Goal: Transaction & Acquisition: Purchase product/service

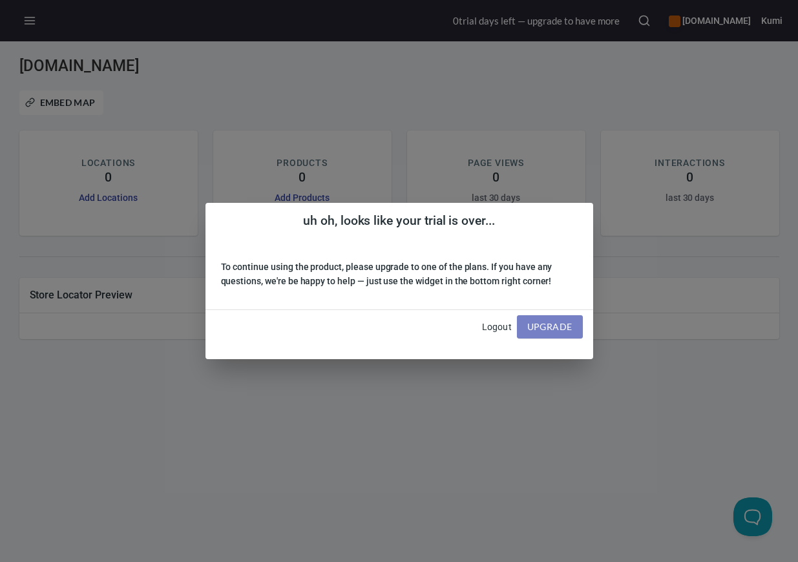
click at [554, 331] on span "Upgrade" at bounding box center [549, 327] width 45 height 16
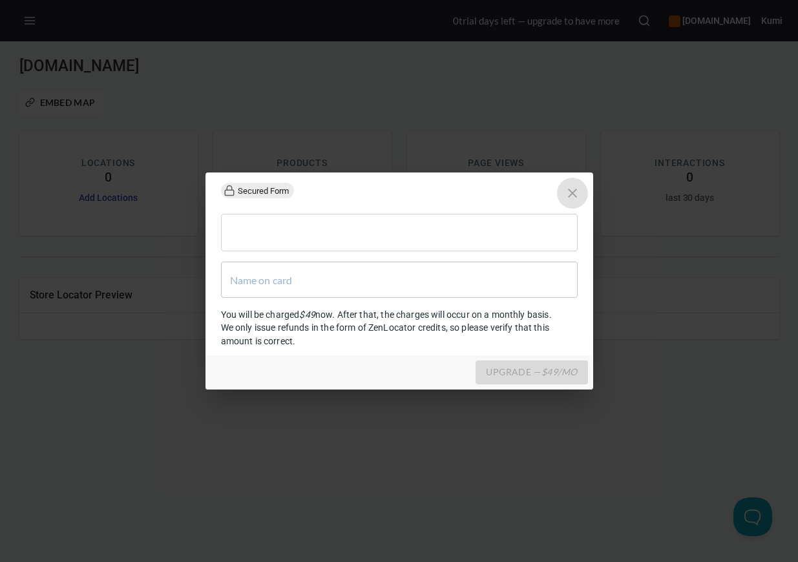
click at [568, 195] on icon "close" at bounding box center [573, 193] width 16 height 16
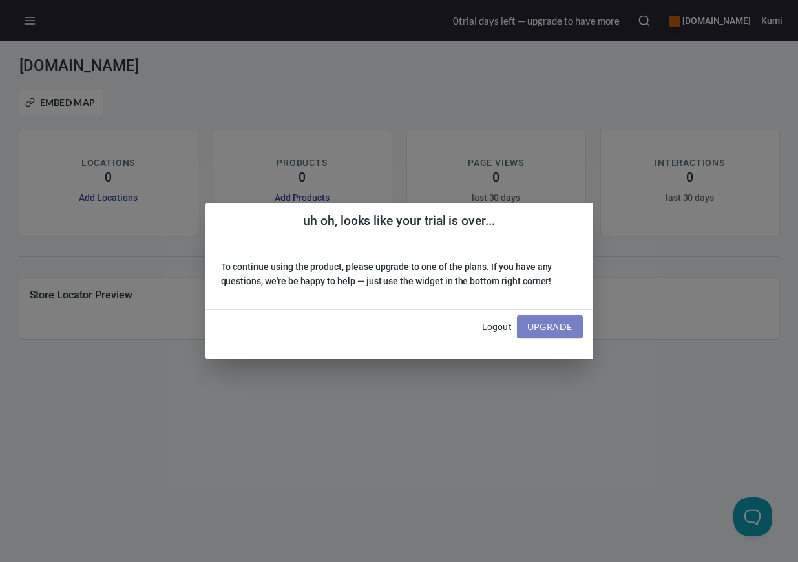
click at [543, 337] on button "Upgrade" at bounding box center [550, 327] width 66 height 24
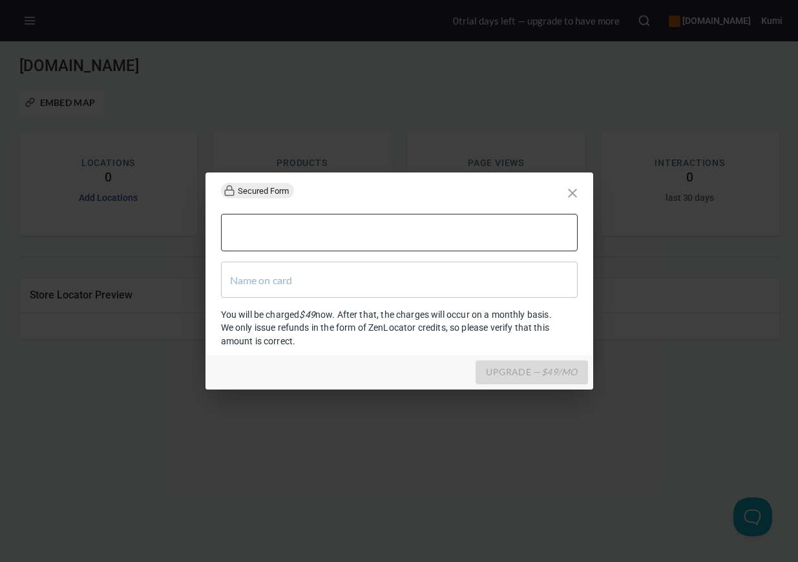
click at [366, 221] on div at bounding box center [399, 232] width 357 height 37
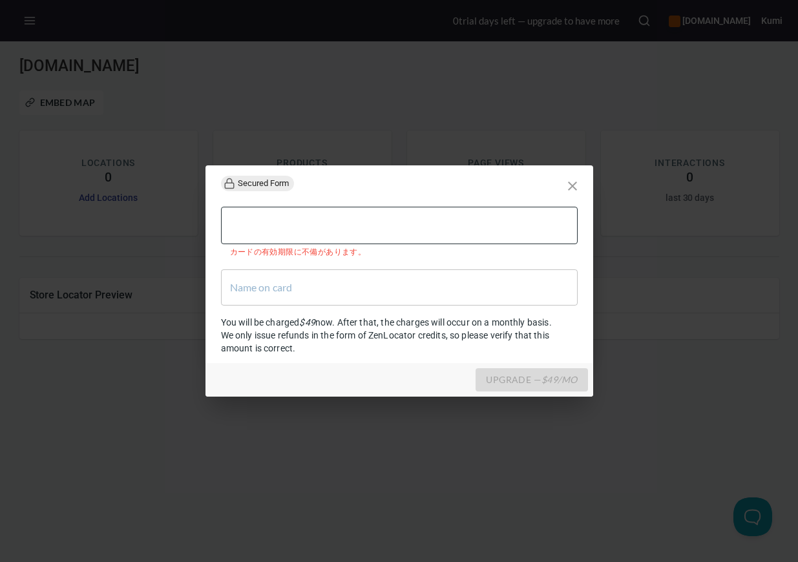
click at [425, 244] on div at bounding box center [399, 225] width 357 height 37
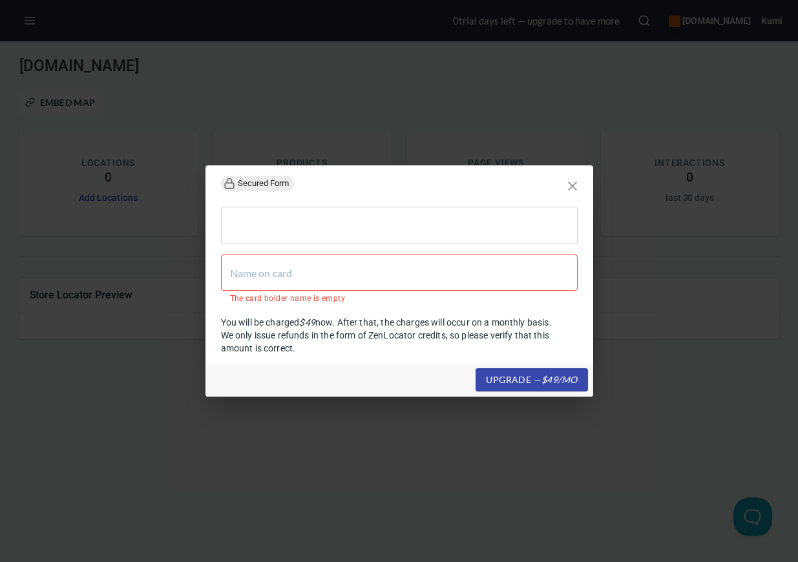
click at [373, 269] on input "text" at bounding box center [399, 273] width 357 height 36
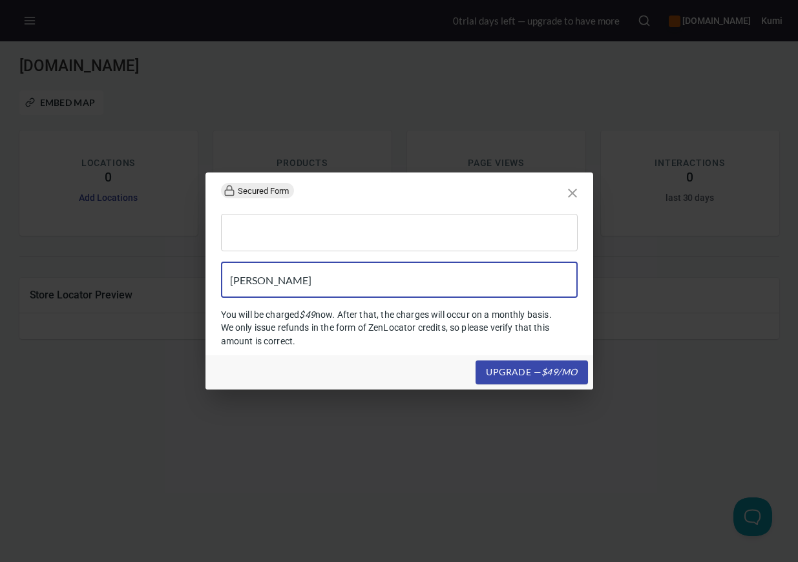
type input "NOBUO MORI"
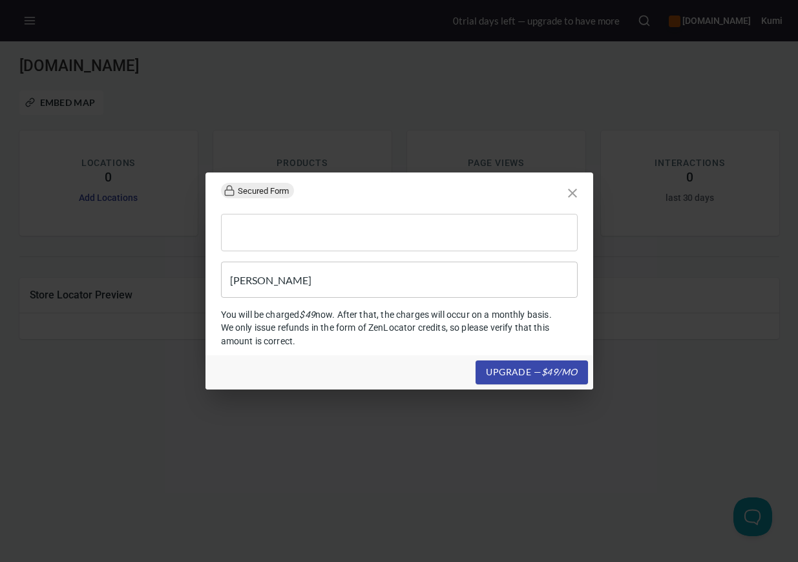
click at [528, 370] on span "upgrade — $ 49 /mo" at bounding box center [531, 372] width 91 height 16
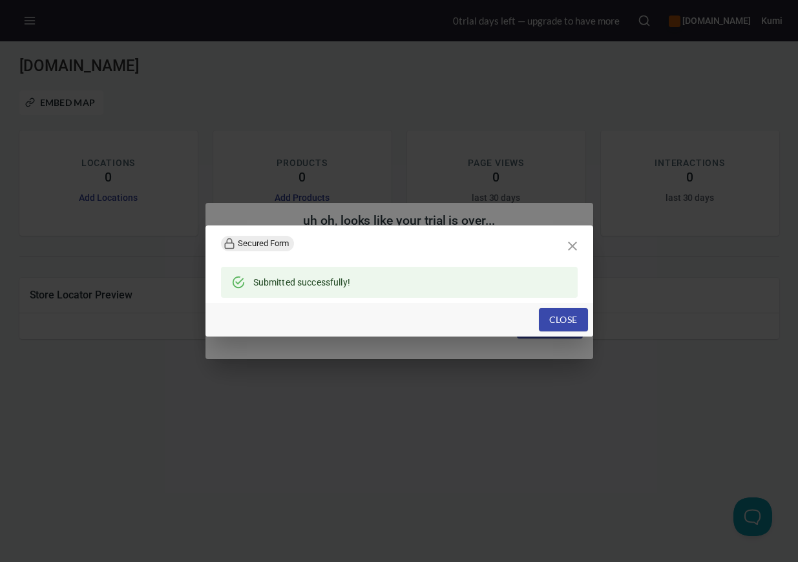
click at [561, 323] on span "Close" at bounding box center [563, 320] width 28 height 16
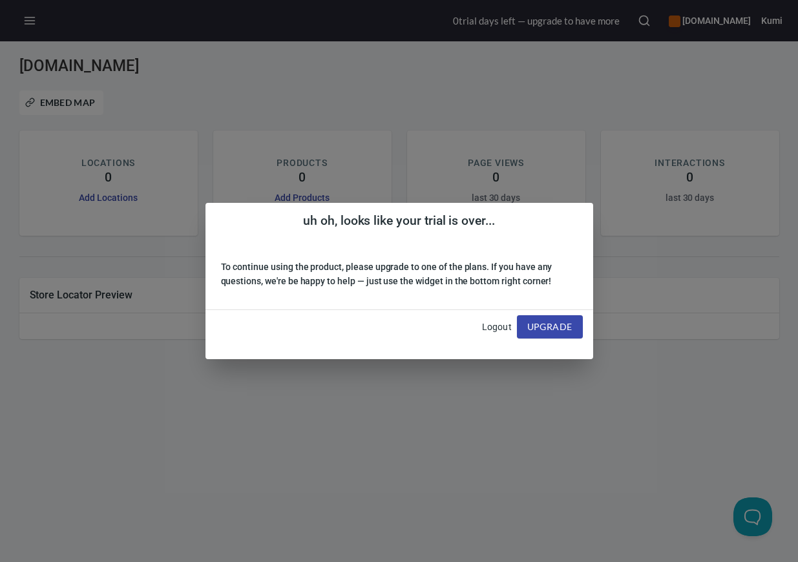
click at [498, 396] on div "uh oh, looks like your trial is over... To continue using the product, please u…" at bounding box center [399, 281] width 798 height 562
click at [616, 349] on div "uh oh, looks like your trial is over... To continue using the product, please u…" at bounding box center [399, 281] width 798 height 562
click at [671, 23] on div "uh oh, looks like your trial is over... To continue using the product, please u…" at bounding box center [399, 281] width 798 height 562
click at [504, 329] on link "Logout" at bounding box center [497, 327] width 30 height 10
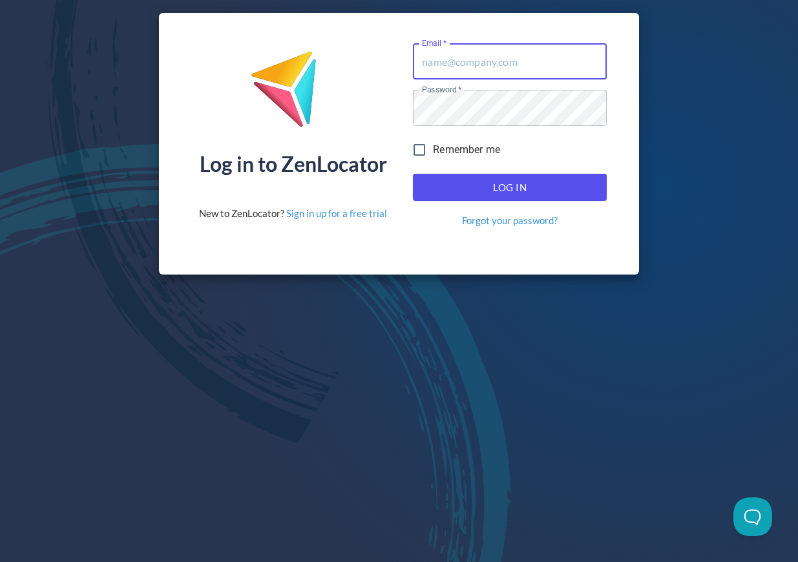
type input "[EMAIL_ADDRESS][DOMAIN_NAME]"
click at [483, 183] on span "Log In" at bounding box center [509, 187] width 165 height 17
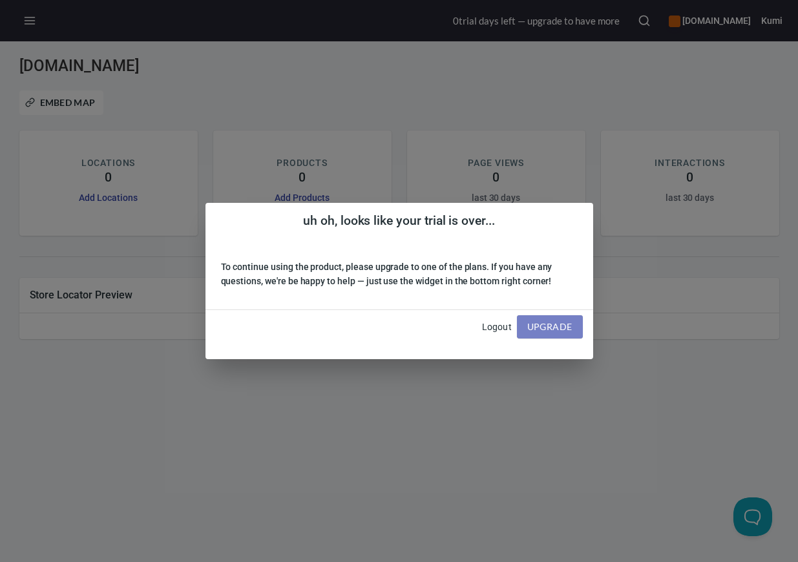
click at [523, 333] on button "Upgrade" at bounding box center [550, 327] width 66 height 24
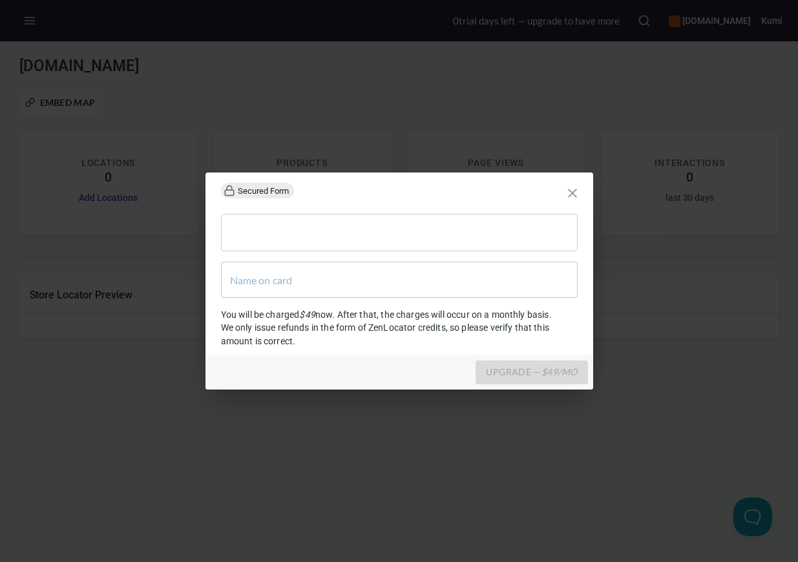
click at [579, 192] on icon "close" at bounding box center [573, 193] width 16 height 16
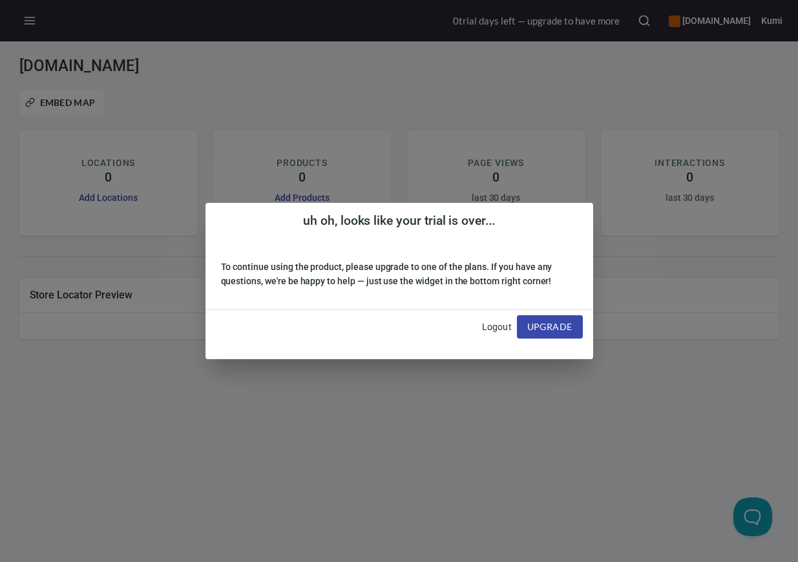
click at [598, 107] on div "uh oh, looks like your trial is over... To continue using the product, please u…" at bounding box center [399, 281] width 798 height 562
click at [567, 30] on div "uh oh, looks like your trial is over... To continue using the product, please u…" at bounding box center [399, 281] width 798 height 562
click at [565, 22] on div "uh oh, looks like your trial is over... To continue using the product, please u…" at bounding box center [399, 281] width 798 height 562
click at [594, 24] on div "uh oh, looks like your trial is over... To continue using the product, please u…" at bounding box center [399, 281] width 798 height 562
click at [687, 26] on div "uh oh, looks like your trial is over... To continue using the product, please u…" at bounding box center [399, 281] width 798 height 562
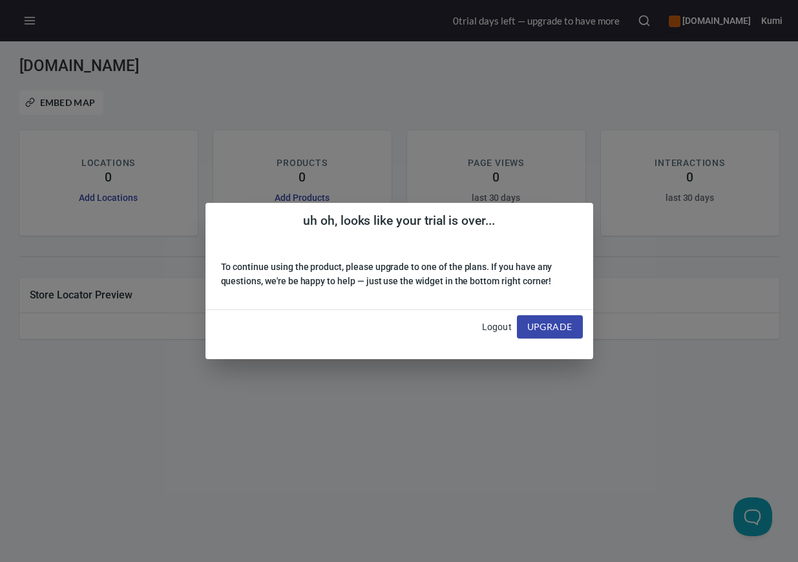
click at [382, 416] on div "uh oh, looks like your trial is over... To continue using the product, please u…" at bounding box center [399, 281] width 798 height 562
click at [530, 324] on span "Upgrade" at bounding box center [549, 327] width 45 height 16
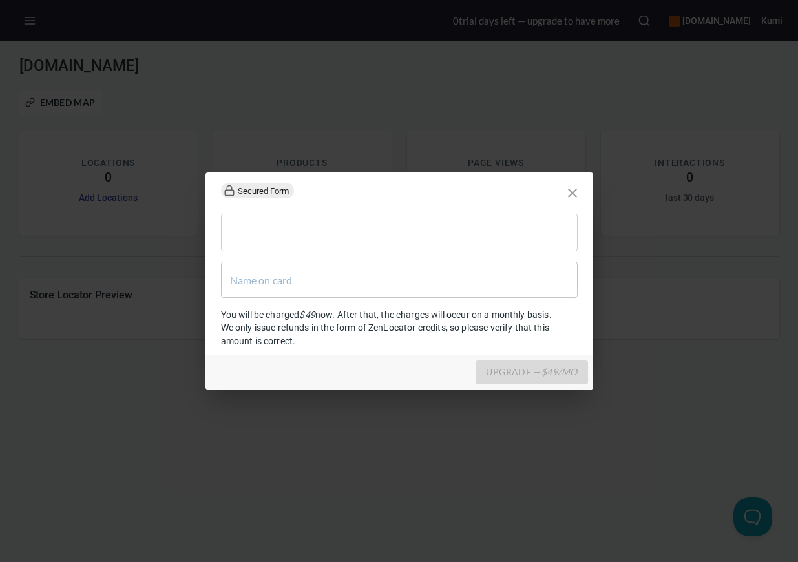
scroll to position [5, 0]
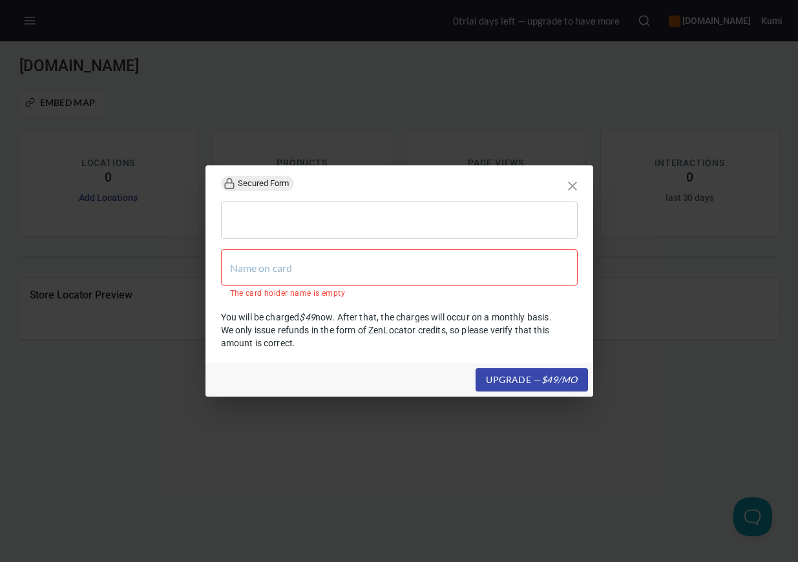
click at [399, 266] on input "text" at bounding box center [399, 267] width 357 height 36
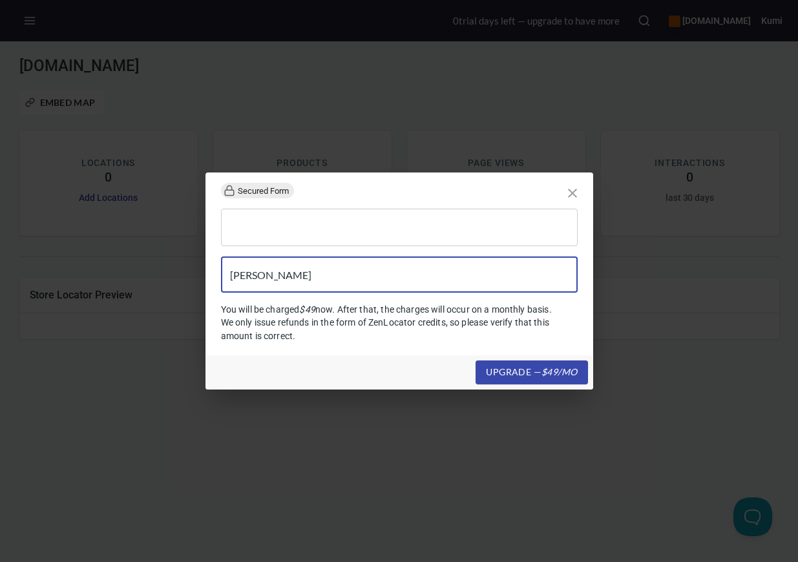
type input "NOBUO MORI"
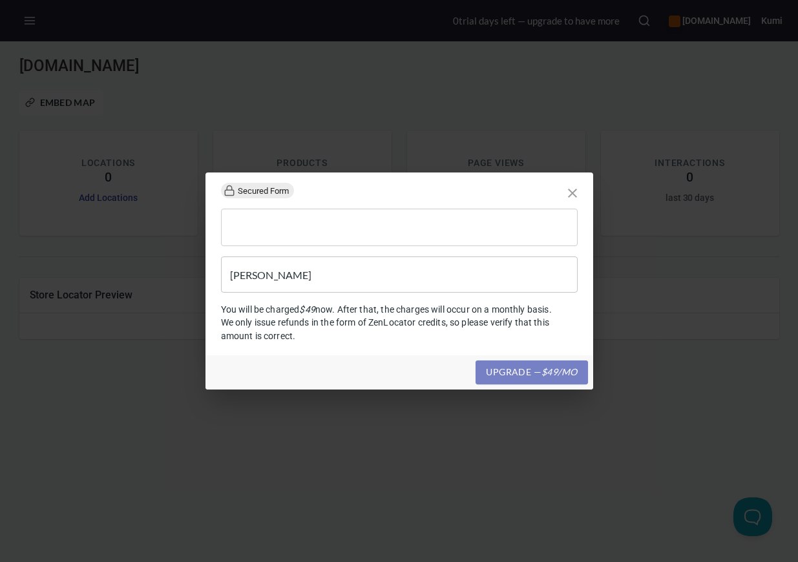
click at [505, 370] on span "upgrade — $ 49 /mo" at bounding box center [531, 372] width 91 height 16
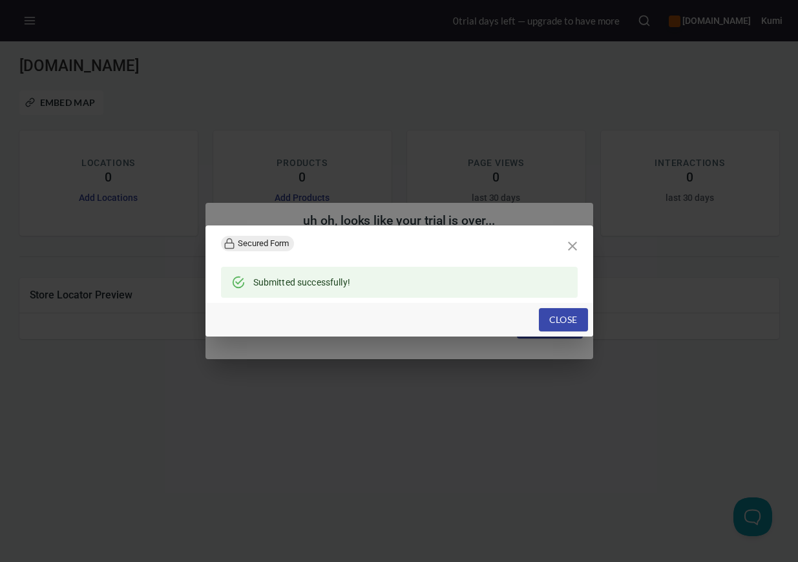
scroll to position [0, 0]
click at [567, 316] on span "Close" at bounding box center [563, 320] width 28 height 16
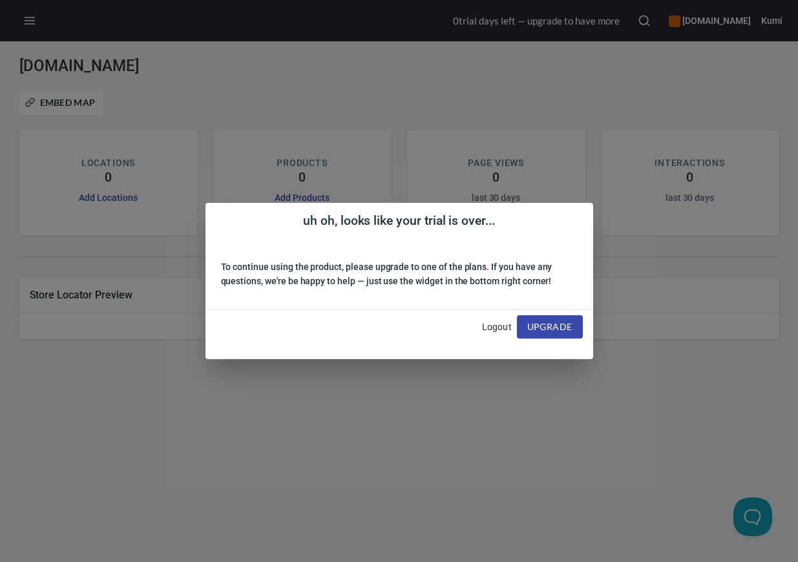
click at [509, 149] on div "uh oh, looks like your trial is over... To continue using the product, please u…" at bounding box center [399, 281] width 798 height 562
click at [506, 22] on div "uh oh, looks like your trial is over... To continue using the product, please u…" at bounding box center [399, 281] width 798 height 562
click at [495, 333] on div "Logout" at bounding box center [497, 326] width 30 height 45
click at [625, 140] on div "uh oh, looks like your trial is over... To continue using the product, please u…" at bounding box center [399, 281] width 798 height 562
click at [560, 351] on div "Upgrade" at bounding box center [550, 327] width 66 height 55
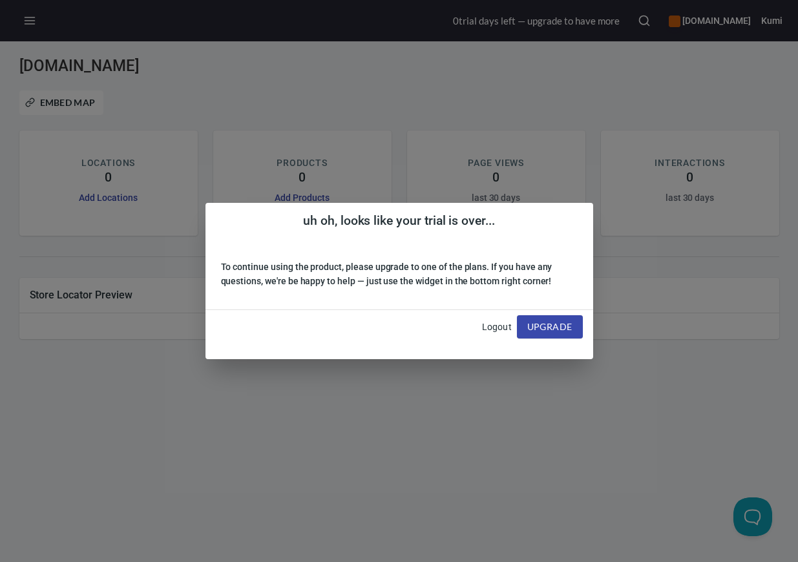
click at [564, 329] on span "Upgrade" at bounding box center [549, 327] width 45 height 16
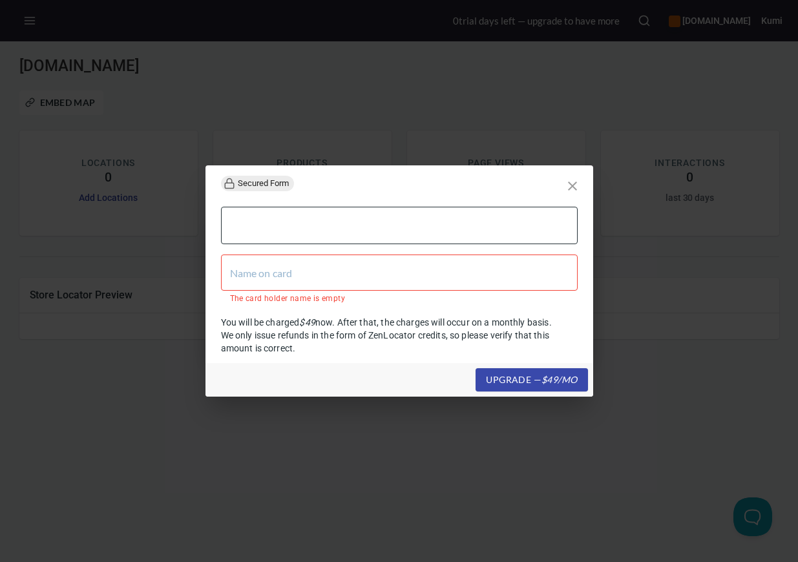
type input "N"
type input "NOBUO MORI"
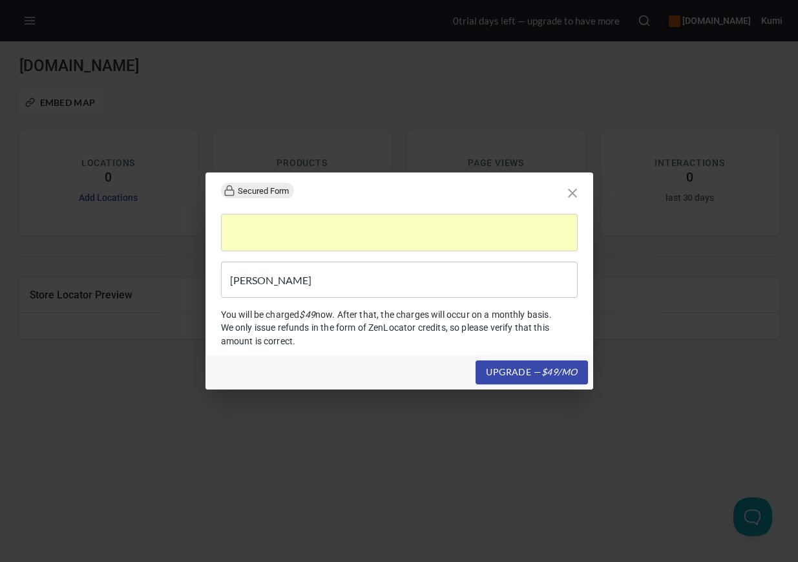
click at [574, 194] on icon "close" at bounding box center [573, 193] width 16 height 16
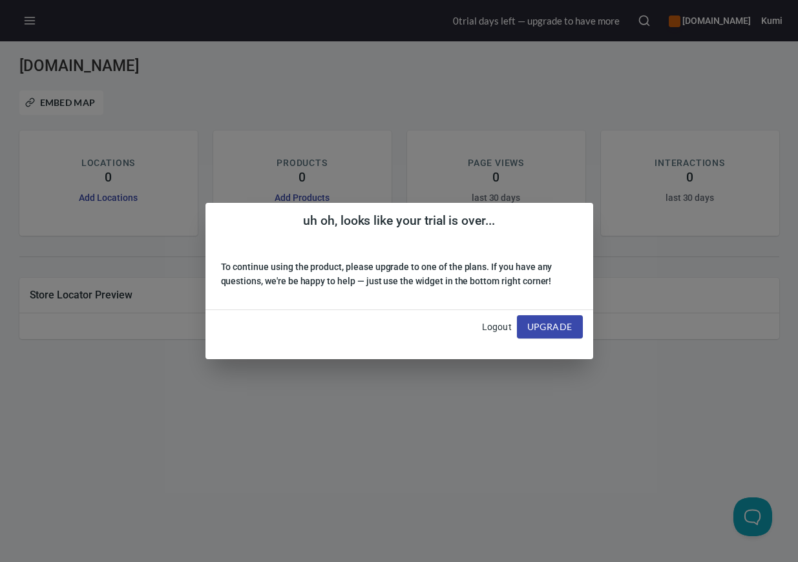
click at [359, 399] on div "uh oh, looks like your trial is over... To continue using the product, please u…" at bounding box center [399, 281] width 798 height 562
click at [487, 324] on link "Logout" at bounding box center [497, 327] width 30 height 10
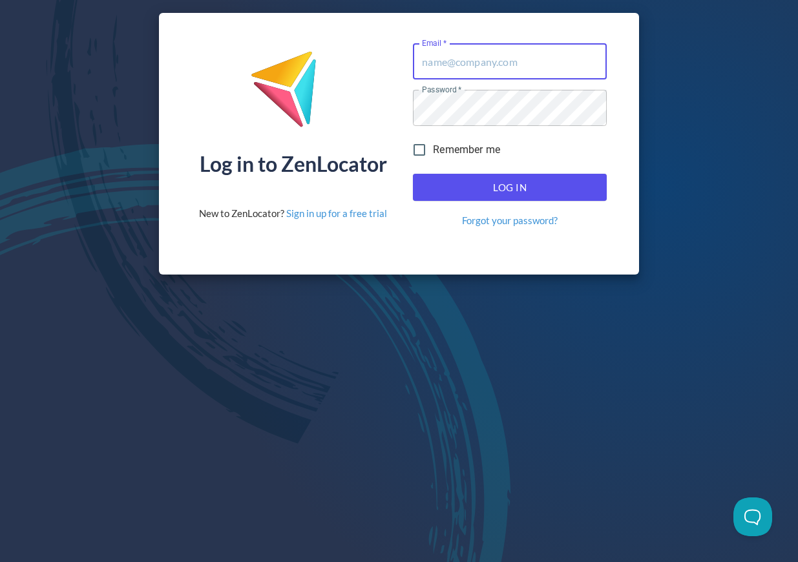
type input "[EMAIL_ADDRESS][DOMAIN_NAME]"
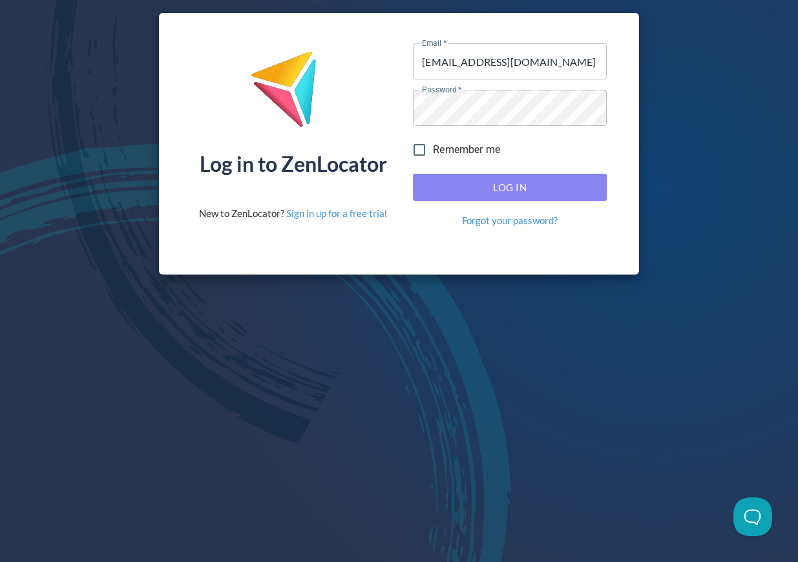
click at [474, 192] on span "Log In" at bounding box center [509, 187] width 165 height 17
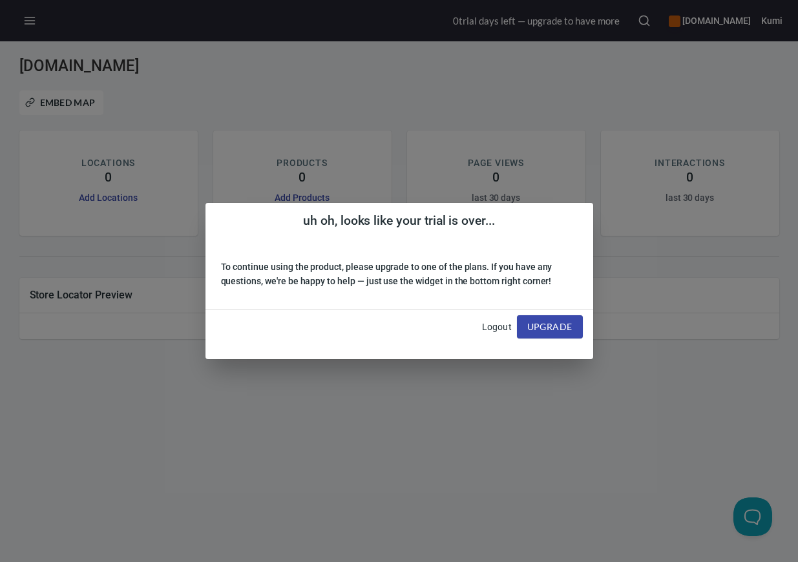
click at [454, 231] on div "uh oh, looks like your trial is over..." at bounding box center [399, 221] width 388 height 36
click at [527, 324] on span "Upgrade" at bounding box center [549, 327] width 45 height 16
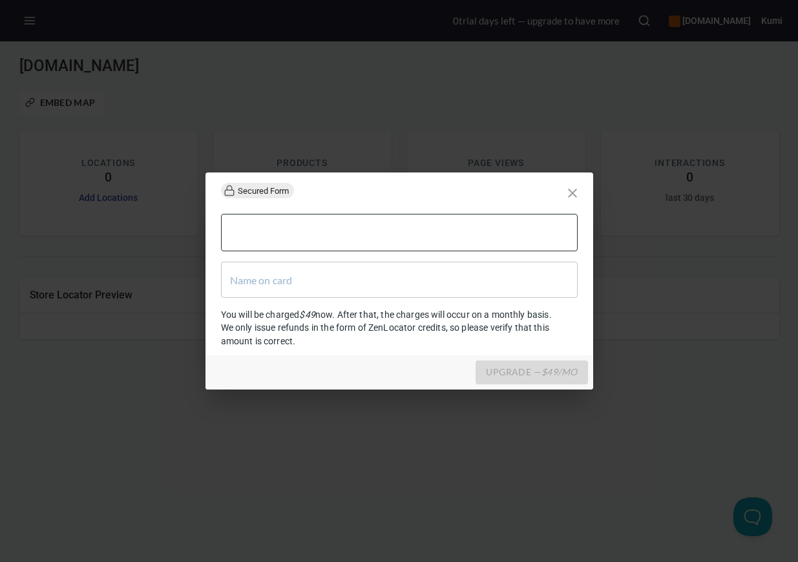
type input "NOBUO MORI"
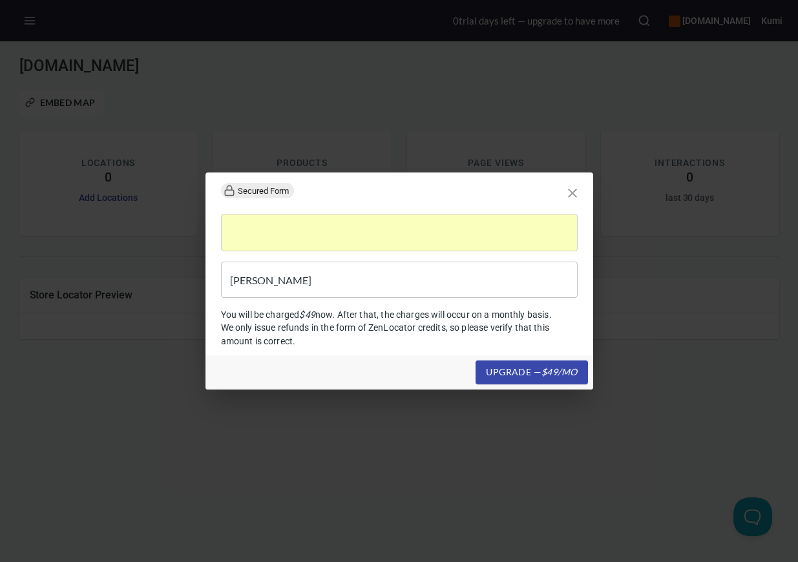
click at [408, 287] on input "NOBUO MORI" at bounding box center [399, 280] width 357 height 36
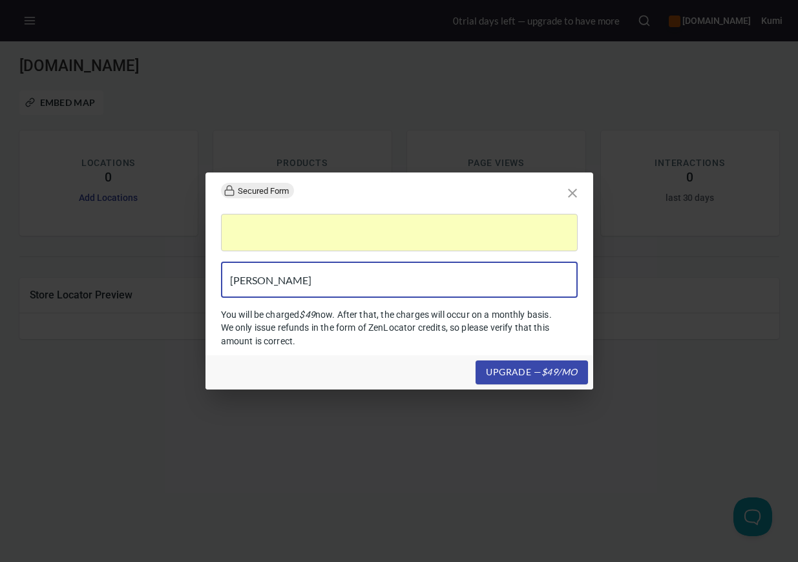
click at [231, 374] on div "upgrade — $ 49 /mo" at bounding box center [399, 372] width 388 height 34
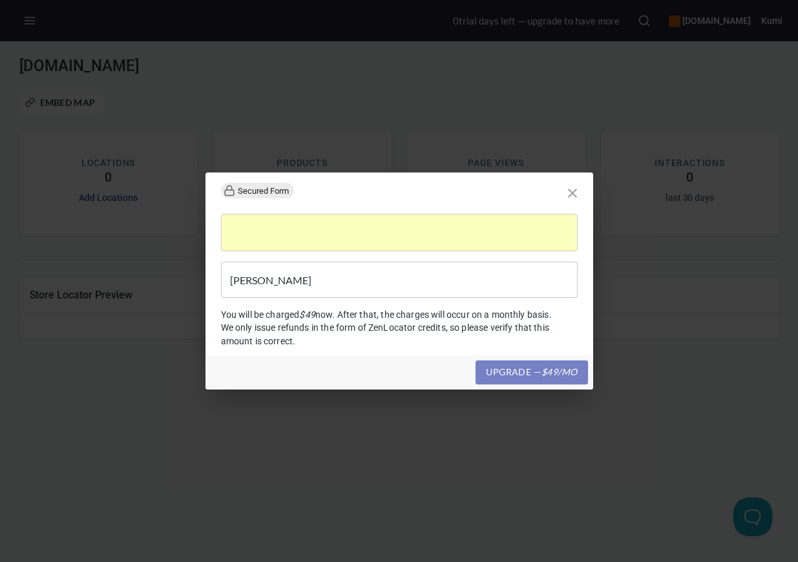
click at [536, 379] on span "upgrade — $ 49 /mo" at bounding box center [531, 372] width 91 height 16
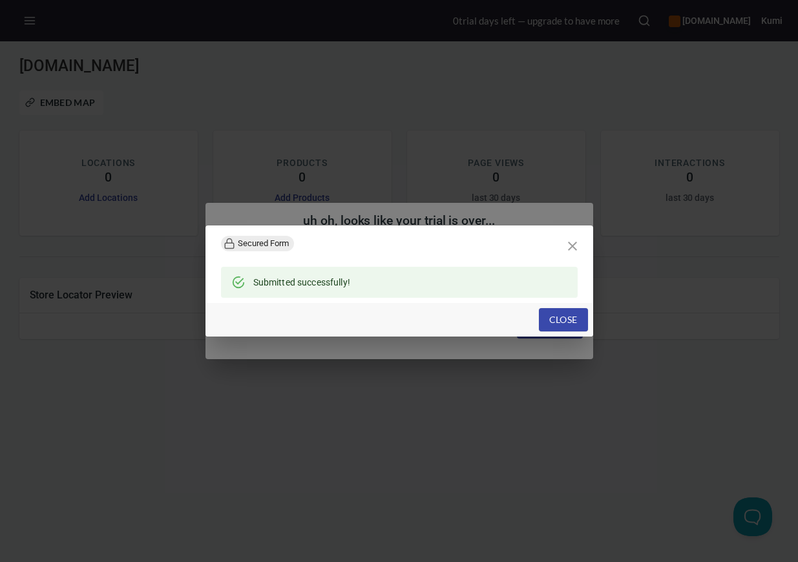
drag, startPoint x: 274, startPoint y: 24, endPoint x: 397, endPoint y: 81, distance: 135.3
click at [576, 326] on span "Close" at bounding box center [563, 320] width 28 height 16
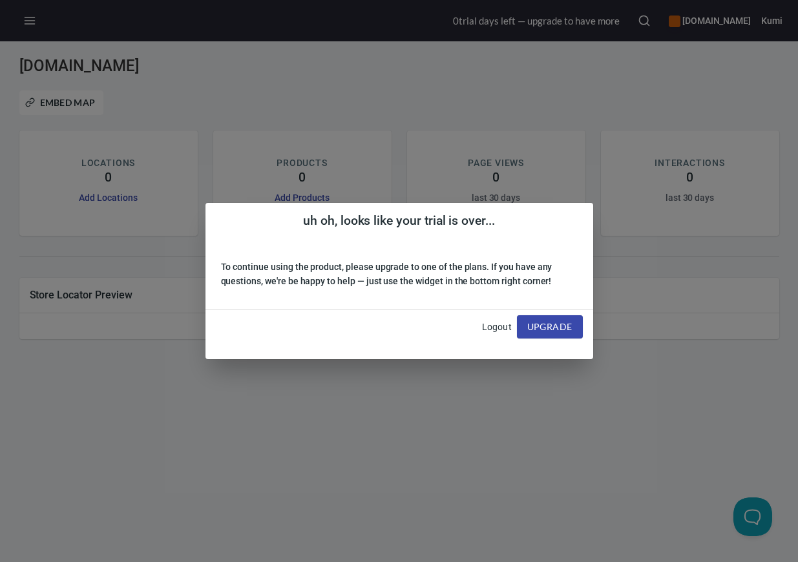
click at [634, 301] on div "uh oh, looks like your trial is over... To continue using the product, please u…" at bounding box center [399, 281] width 798 height 562
click at [579, 437] on div "uh oh, looks like your trial is over... To continue using the product, please u…" at bounding box center [399, 281] width 798 height 562
click at [614, 83] on div "uh oh, looks like your trial is over... To continue using the product, please u…" at bounding box center [399, 281] width 798 height 562
click at [499, 328] on link "Logout" at bounding box center [497, 327] width 30 height 10
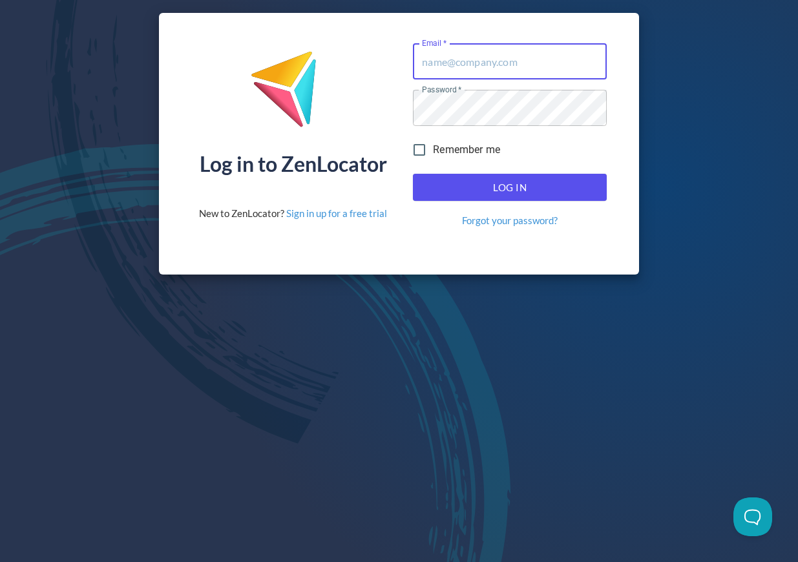
type input "[EMAIL_ADDRESS][DOMAIN_NAME]"
click at [688, 154] on div "Log in to ZenLocator New to ZenLocator? Sign in up for a free trial Email   * […" at bounding box center [399, 143] width 798 height 287
click at [547, 186] on span "Log In" at bounding box center [509, 187] width 165 height 17
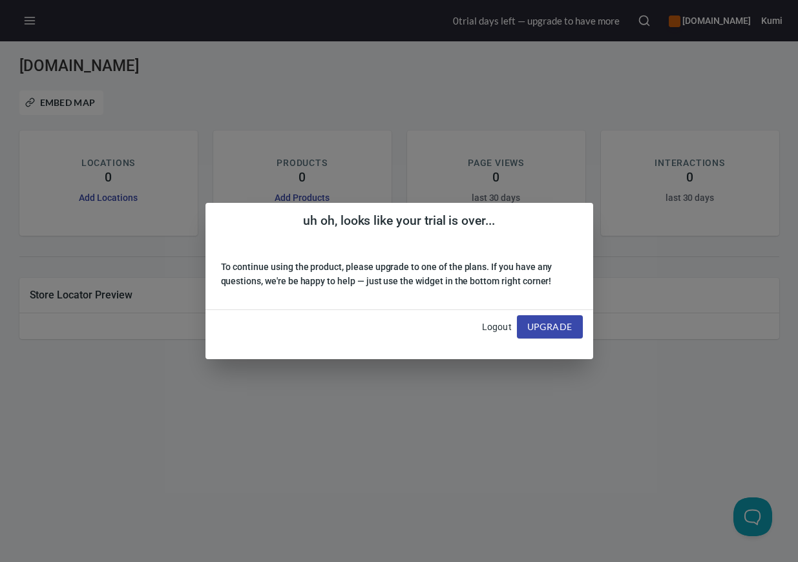
click at [574, 235] on div "uh oh, looks like your trial is over..." at bounding box center [399, 221] width 388 height 36
click at [676, 57] on div "uh oh, looks like your trial is over... To continue using the product, please u…" at bounding box center [399, 281] width 798 height 562
click at [676, 22] on div "uh oh, looks like your trial is over... To continue using the product, please u…" at bounding box center [399, 281] width 798 height 562
click at [708, 523] on div "uh oh, looks like your trial is over... To continue using the product, please u…" at bounding box center [399, 281] width 798 height 562
click at [552, 323] on span "Upgrade" at bounding box center [549, 327] width 45 height 16
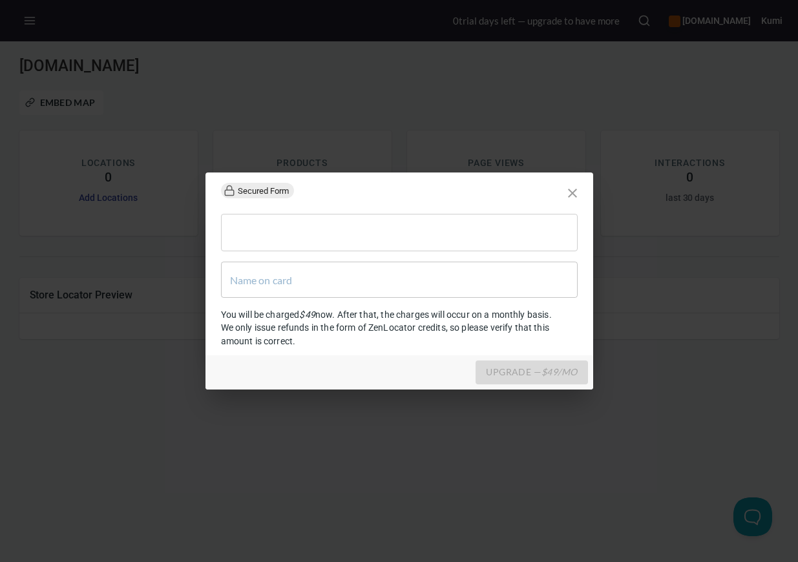
click at [422, 281] on input "text" at bounding box center [399, 280] width 357 height 36
click at [236, 360] on div "upgrade — $ 49 /mo" at bounding box center [399, 372] width 388 height 34
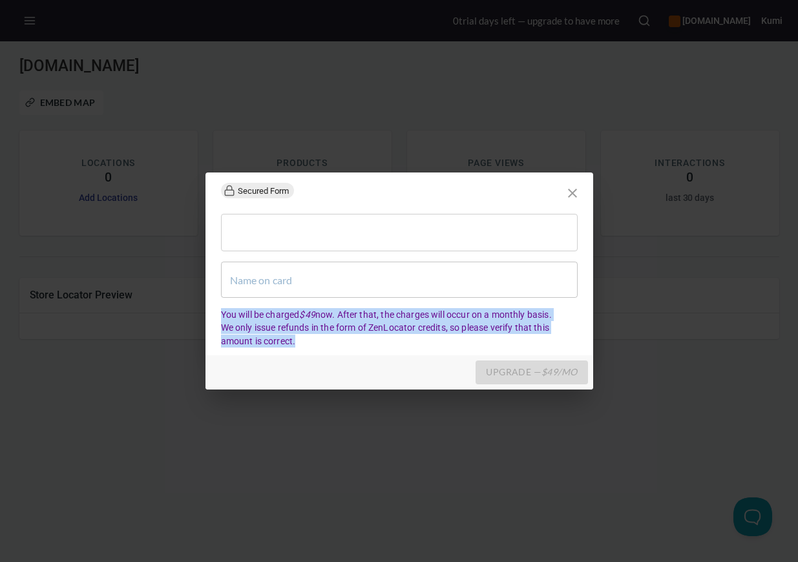
drag, startPoint x: 220, startPoint y: 317, endPoint x: 303, endPoint y: 342, distance: 87.3
click at [303, 342] on div "You will be charged $ 49 now. After that, the charges will occur on a monthly b…" at bounding box center [399, 329] width 377 height 63
copy p "You will be charged $ 49 now. After that, the charges will occur on a monthly b…"
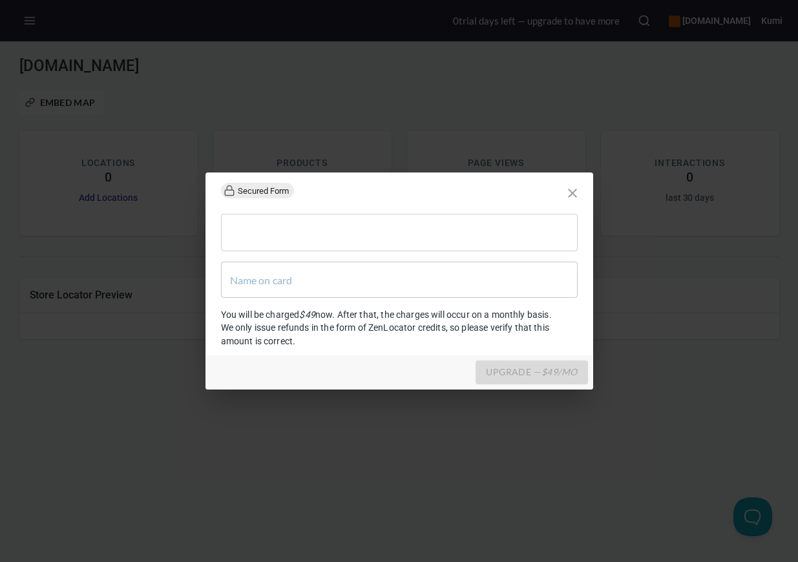
click at [252, 192] on span "Secured Form" at bounding box center [263, 191] width 61 height 14
click at [567, 196] on icon "close" at bounding box center [573, 193] width 16 height 16
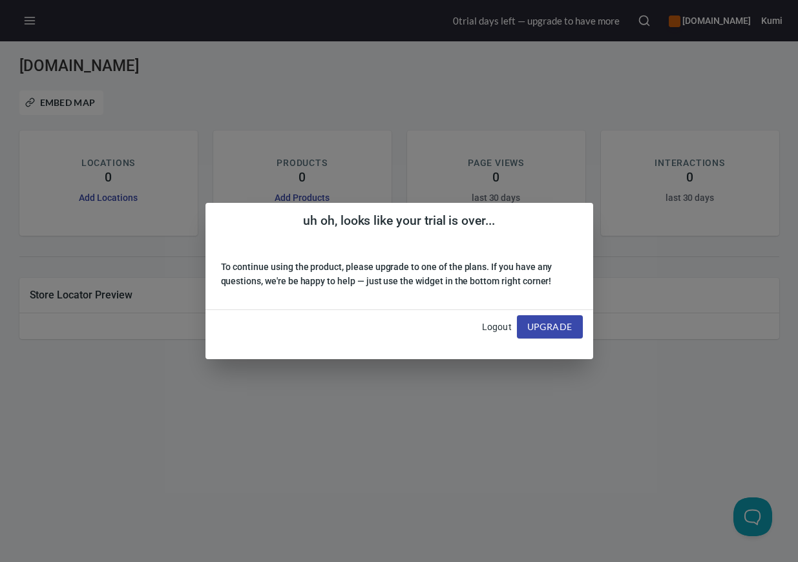
click at [540, 273] on h6 "To continue using the product, please upgrade to one of the plans. If you have …" at bounding box center [399, 274] width 357 height 29
click at [618, 118] on div "uh oh, looks like your trial is over... To continue using the product, please u…" at bounding box center [399, 281] width 798 height 562
click at [629, 69] on div "uh oh, looks like your trial is over... To continue using the product, please u…" at bounding box center [399, 281] width 798 height 562
click at [74, 108] on div "uh oh, looks like your trial is over... To continue using the product, please u…" at bounding box center [399, 281] width 798 height 562
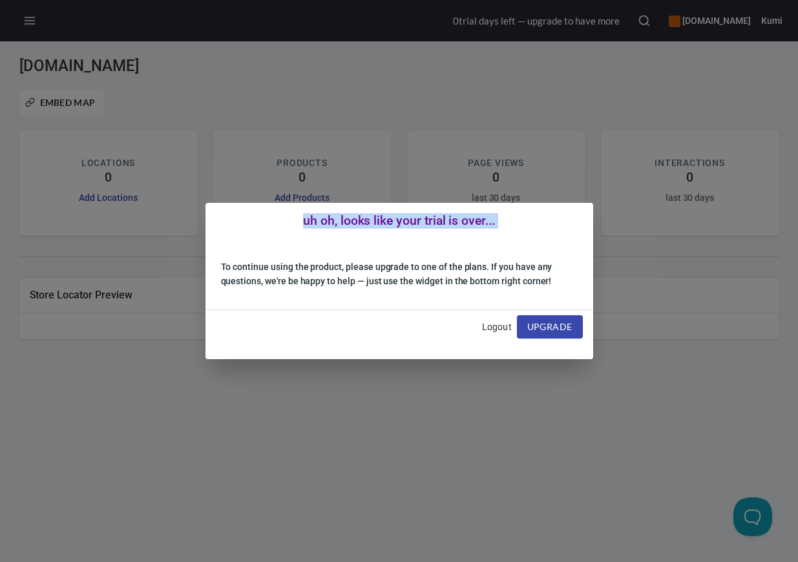
click at [74, 108] on div "uh oh, looks like your trial is over... To continue using the product, please u…" at bounding box center [399, 281] width 798 height 562
click at [749, 518] on div "uh oh, looks like your trial is over... To continue using the product, please u…" at bounding box center [399, 281] width 798 height 562
click at [737, 433] on div "uh oh, looks like your trial is over... To continue using the product, please u…" at bounding box center [399, 281] width 798 height 562
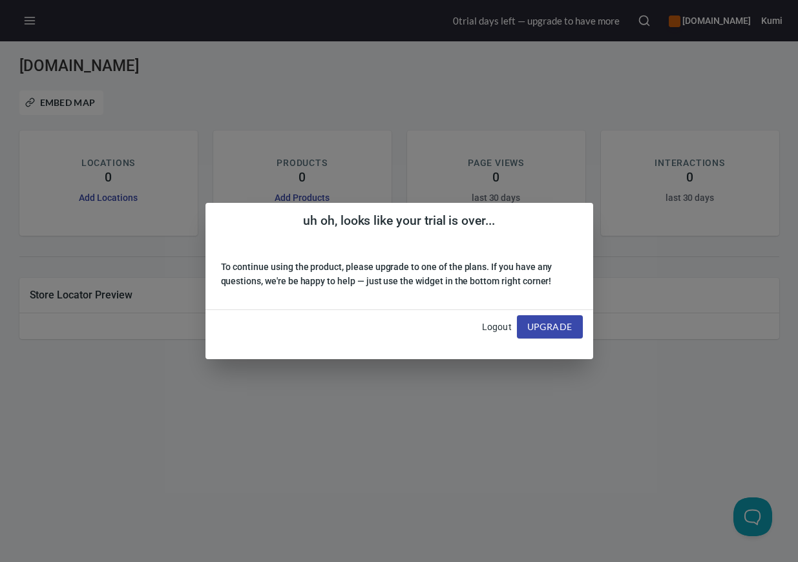
click at [459, 261] on h6 "To continue using the product, please upgrade to one of the plans. If you have …" at bounding box center [399, 274] width 357 height 29
click at [508, 154] on div "uh oh, looks like your trial is over... To continue using the product, please u…" at bounding box center [399, 281] width 798 height 562
click at [510, 28] on div "uh oh, looks like your trial is over... To continue using the product, please u…" at bounding box center [399, 281] width 798 height 562
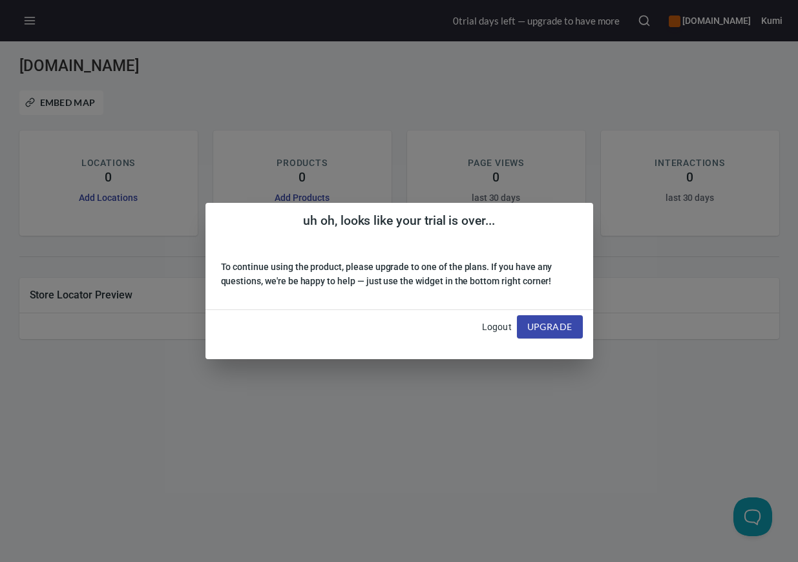
click at [510, 28] on div "uh oh, looks like your trial is over... To continue using the product, please u…" at bounding box center [399, 281] width 798 height 562
click at [689, 20] on div "uh oh, looks like your trial is over... To continue using the product, please u…" at bounding box center [399, 281] width 798 height 562
click at [36, 23] on div "uh oh, looks like your trial is over... To continue using the product, please u…" at bounding box center [399, 281] width 798 height 562
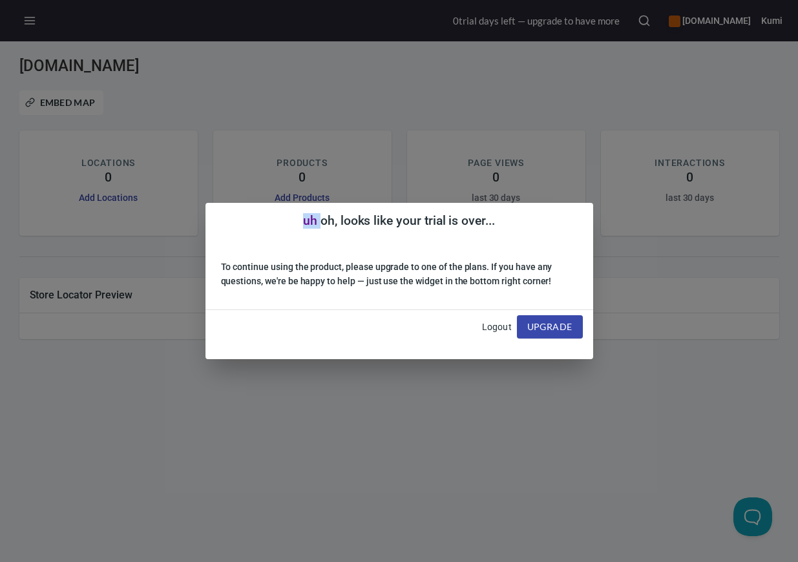
click at [133, 73] on div "uh oh, looks like your trial is over... To continue using the product, please u…" at bounding box center [399, 281] width 798 height 562
click at [152, 211] on div "uh oh, looks like your trial is over... To continue using the product, please u…" at bounding box center [399, 281] width 798 height 562
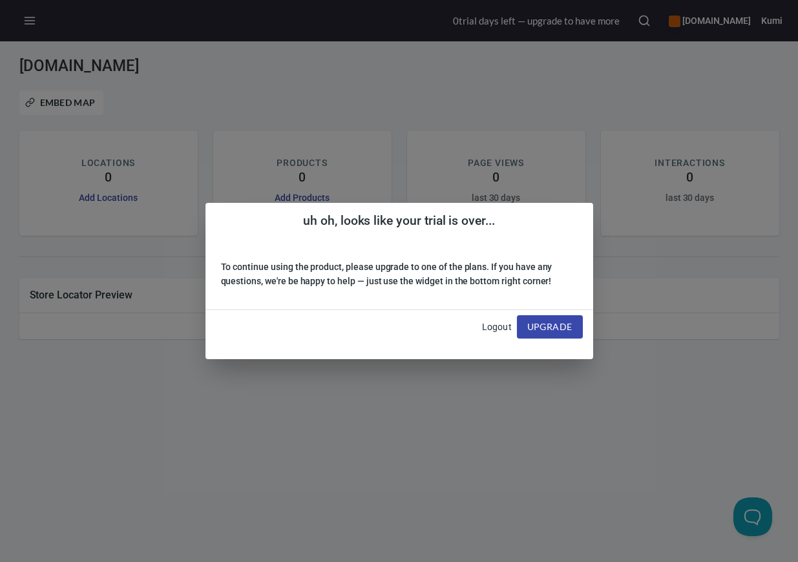
click at [132, 294] on div "uh oh, looks like your trial is over... To continue using the product, please u…" at bounding box center [399, 281] width 798 height 562
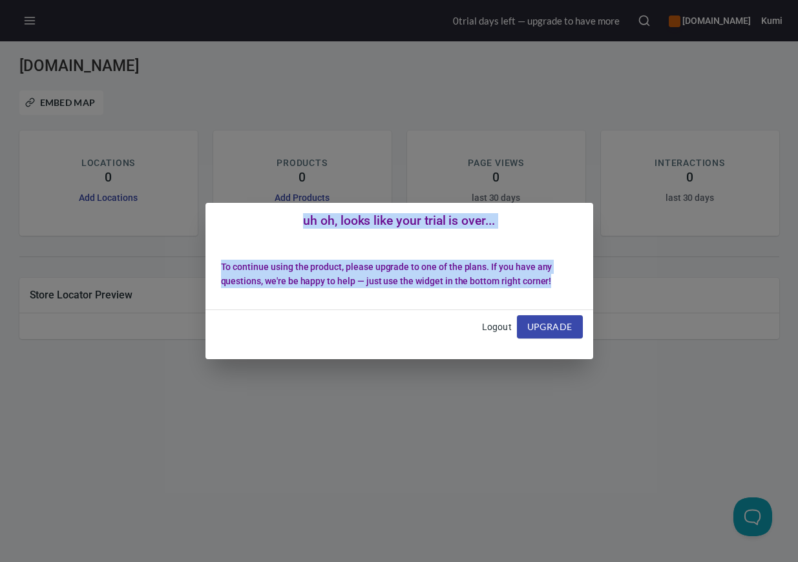
drag, startPoint x: 302, startPoint y: 218, endPoint x: 559, endPoint y: 277, distance: 263.9
click at [559, 277] on div "uh oh, looks like your trial is over... To continue using the product, please u…" at bounding box center [399, 281] width 388 height 156
copy div "uh oh, looks like your trial is over... To continue using the product, please u…"
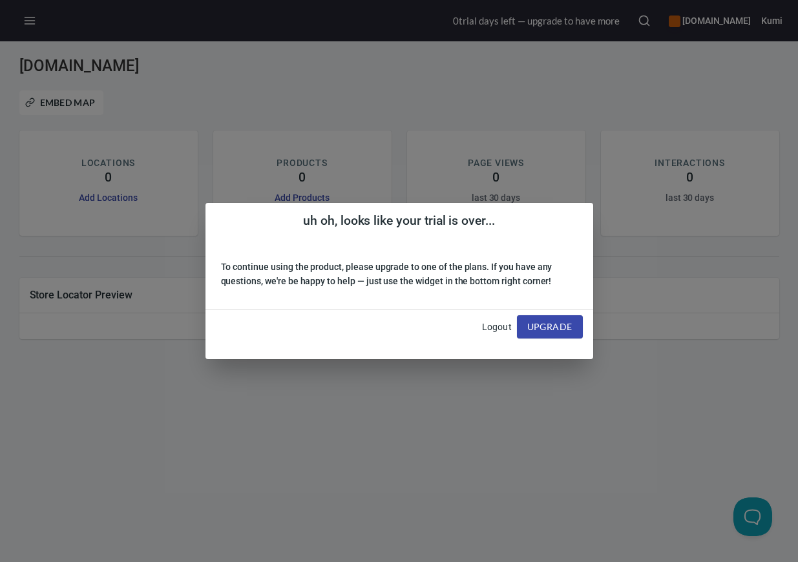
click at [763, 516] on div "uh oh, looks like your trial is over... To continue using the product, please u…" at bounding box center [399, 281] width 798 height 562
click at [757, 521] on div "uh oh, looks like your trial is over... To continue using the product, please u…" at bounding box center [399, 281] width 798 height 562
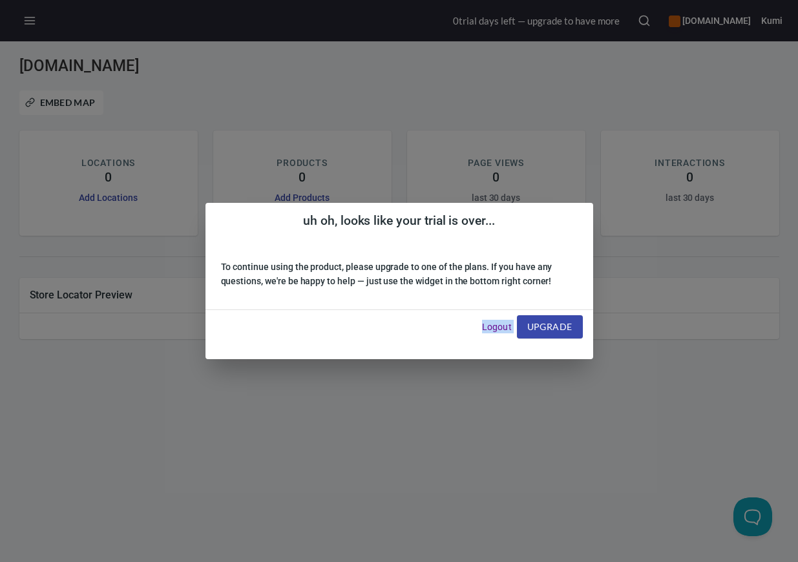
click at [757, 521] on div "uh oh, looks like your trial is over... To continue using the product, please u…" at bounding box center [399, 281] width 798 height 562
click at [760, 550] on div "uh oh, looks like your trial is over... To continue using the product, please u…" at bounding box center [399, 281] width 798 height 562
click at [753, 517] on div "uh oh, looks like your trial is over... To continue using the product, please u…" at bounding box center [399, 281] width 798 height 562
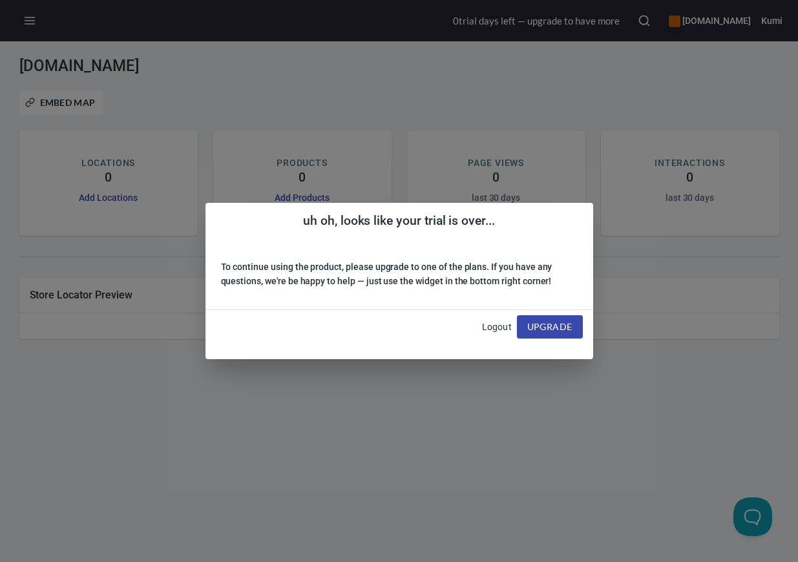
click at [753, 517] on div "uh oh, looks like your trial is over... To continue using the product, please u…" at bounding box center [399, 281] width 798 height 562
click at [778, 544] on div "uh oh, looks like your trial is over... To continue using the product, please u…" at bounding box center [399, 281] width 798 height 562
click at [752, 522] on div "uh oh, looks like your trial is over... To continue using the product, please u…" at bounding box center [399, 281] width 798 height 562
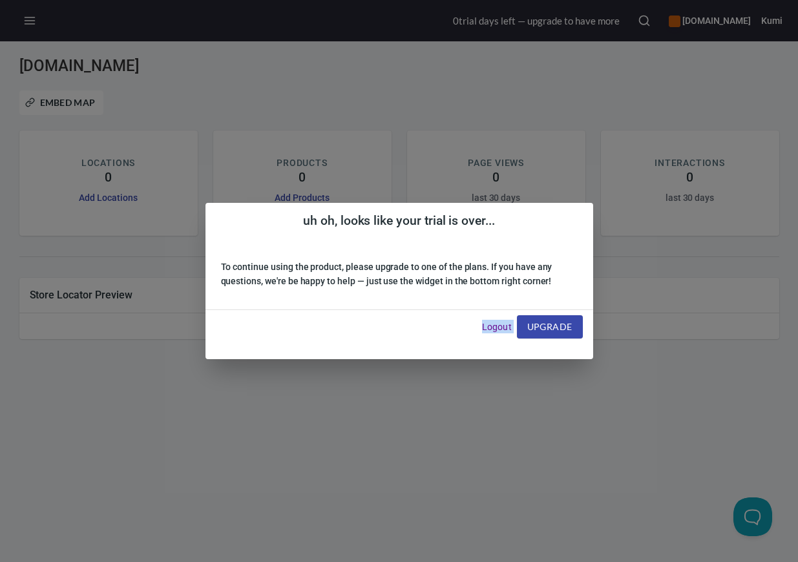
click at [752, 522] on div "uh oh, looks like your trial is over... To continue using the product, please u…" at bounding box center [399, 281] width 798 height 562
click at [499, 330] on link "Logout" at bounding box center [497, 327] width 30 height 10
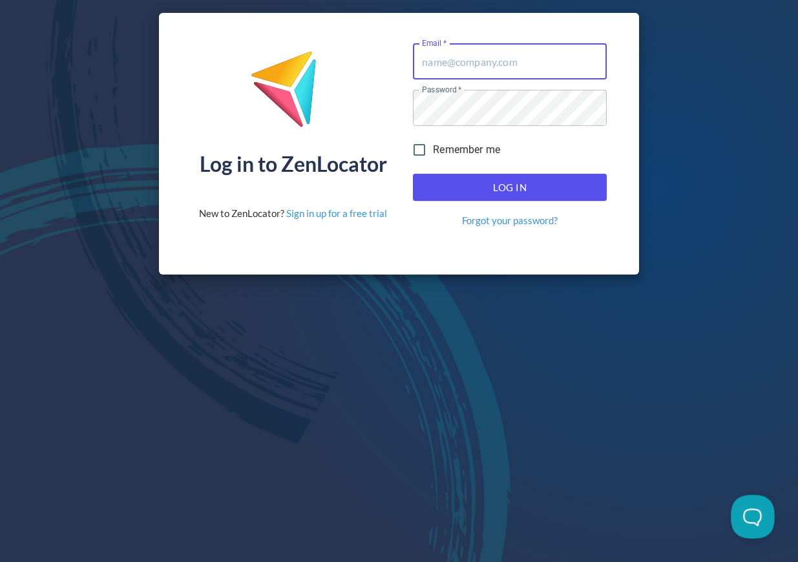
click at [746, 523] on button at bounding box center [750, 514] width 39 height 39
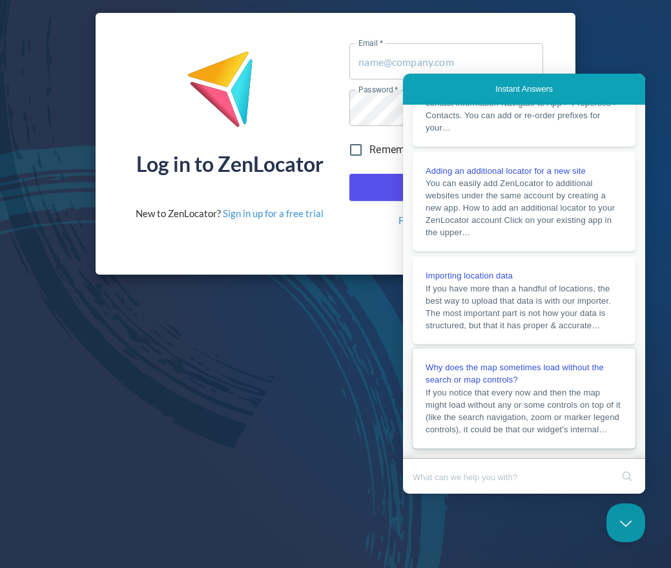
scroll to position [194, 0]
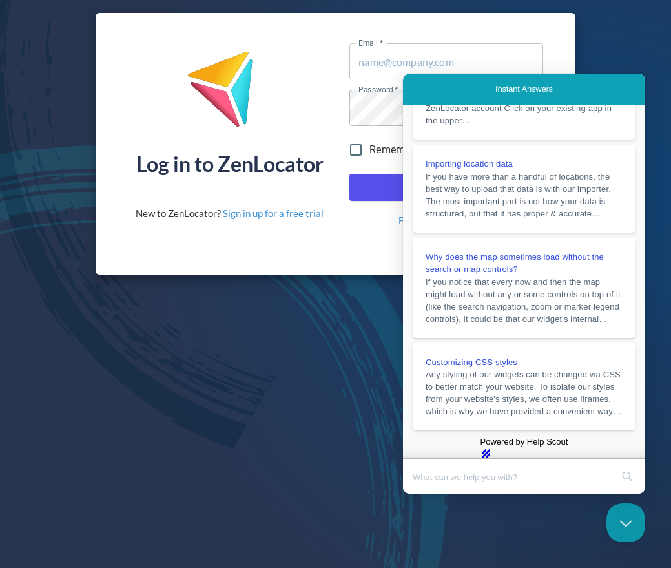
type input "[EMAIL_ADDRESS][DOMAIN_NAME]"
click at [329, 259] on div "Log in to ZenLocator New to ZenLocator? Sign in up for a free trial Email   * […" at bounding box center [336, 144] width 481 height 262
click at [637, 56] on div "Log in to ZenLocator New to ZenLocator? Sign in up for a free trial Email   * […" at bounding box center [335, 143] width 671 height 287
drag, startPoint x: 649, startPoint y: 322, endPoint x: 649, endPoint y: 377, distance: 54.9
click at [649, 377] on div "Log in to ZenLocator New to ZenLocator? Sign in up for a free trial Email   * […" at bounding box center [335, 284] width 671 height 568
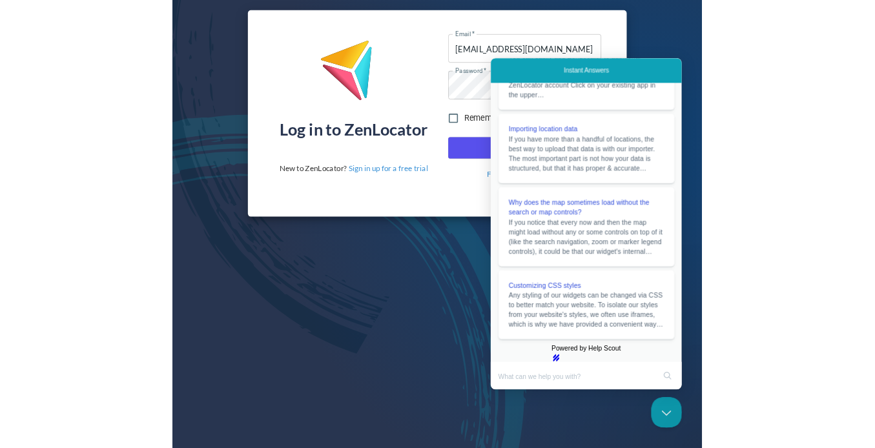
scroll to position [260, 0]
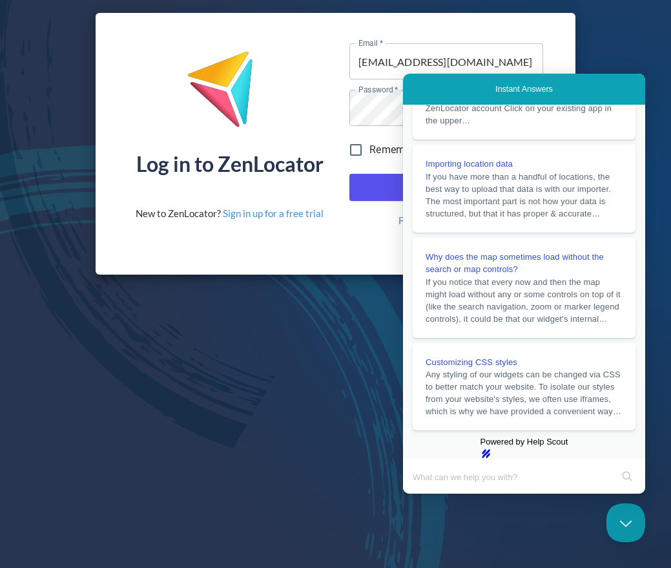
click at [299, 92] on div "Log in to ZenLocator New to ZenLocator? Sign in up for a free trial" at bounding box center [230, 135] width 188 height 184
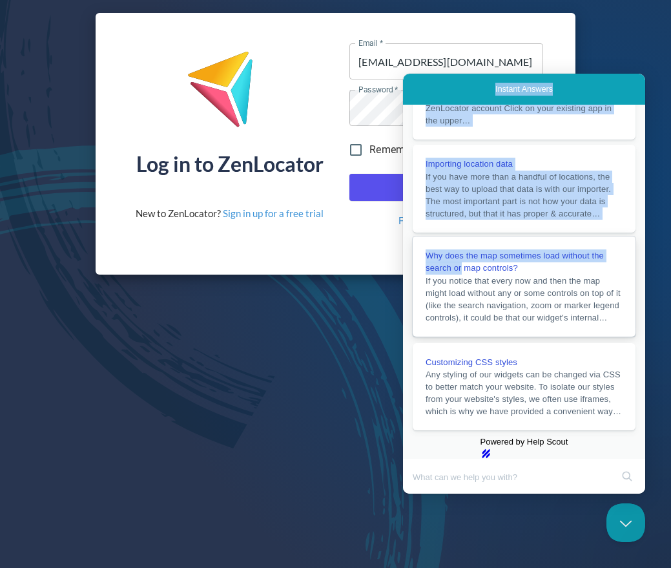
drag, startPoint x: 437, startPoint y: 92, endPoint x: 463, endPoint y: 212, distance: 122.9
click at [463, 212] on div "Instant Answers Changing the contact information for a location Your locations …" at bounding box center [524, 266] width 242 height 385
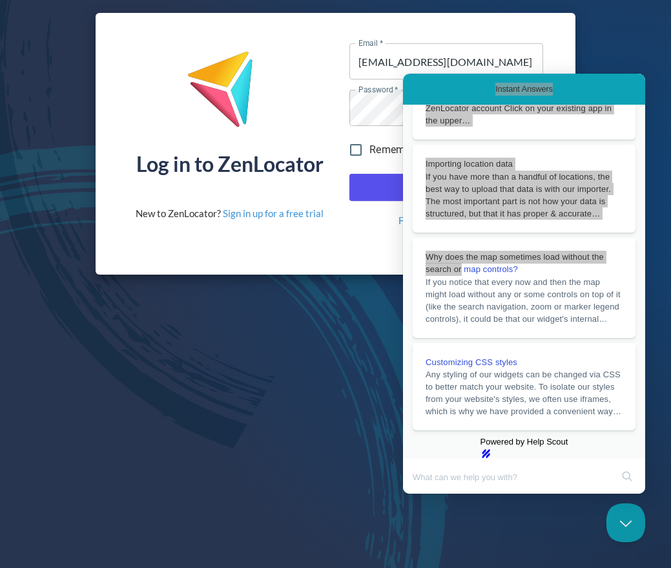
click at [320, 238] on div "Log in to ZenLocator New to ZenLocator? Sign in up for a free trial Email   * […" at bounding box center [336, 144] width 481 height 262
click at [258, 283] on div "Log in to ZenLocator New to ZenLocator? Sign in up for a free trial Email   * […" at bounding box center [335, 143] width 671 height 287
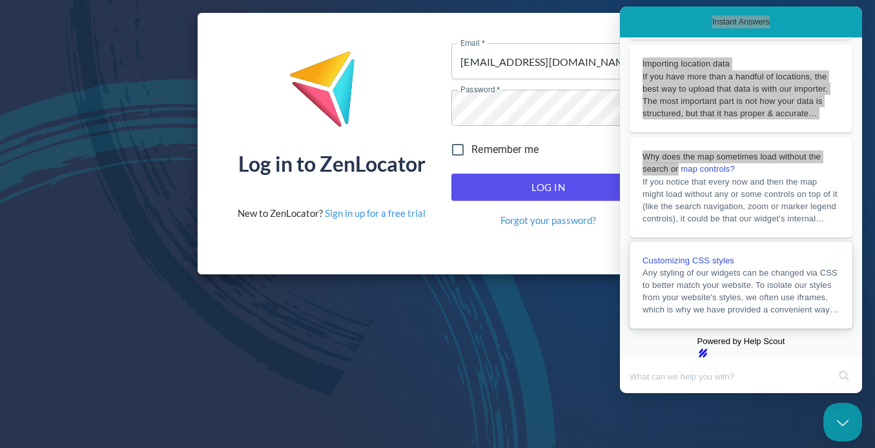
scroll to position [293, 0]
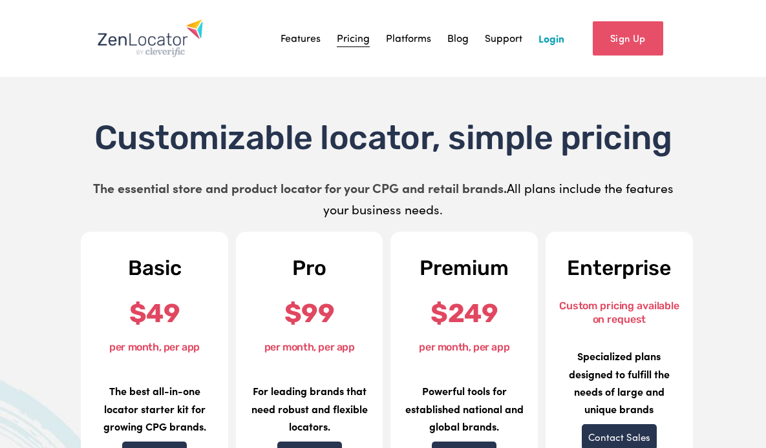
click at [497, 37] on link "Support" at bounding box center [503, 37] width 37 height 19
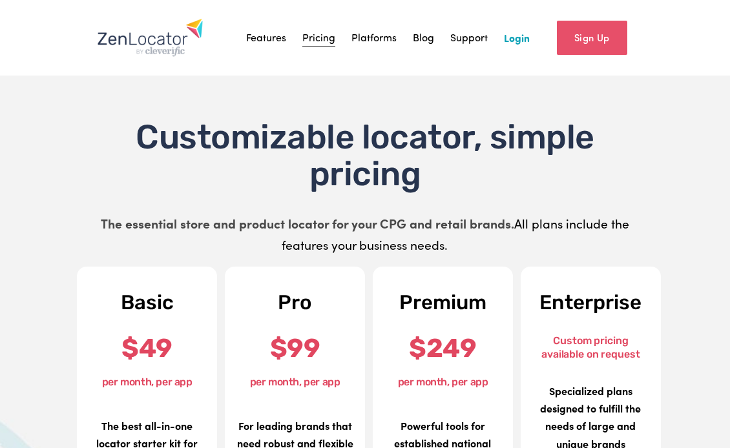
click at [424, 39] on link "Blog" at bounding box center [423, 37] width 21 height 19
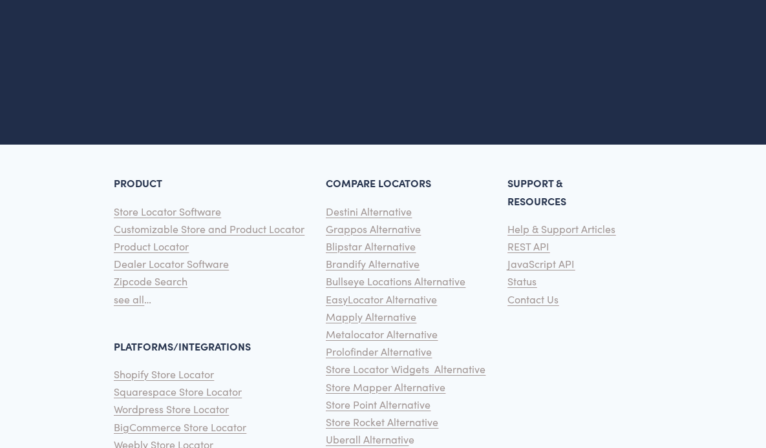
scroll to position [3235, 0]
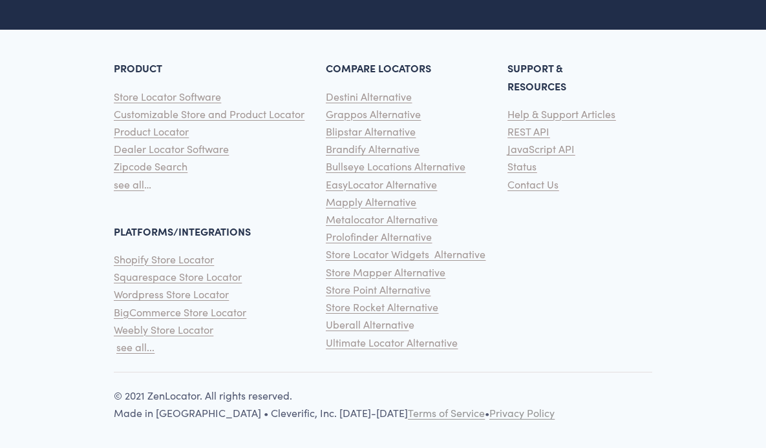
click at [547, 189] on span "Contact Us" at bounding box center [532, 185] width 51 height 14
click at [523, 169] on span "Status" at bounding box center [521, 167] width 29 height 14
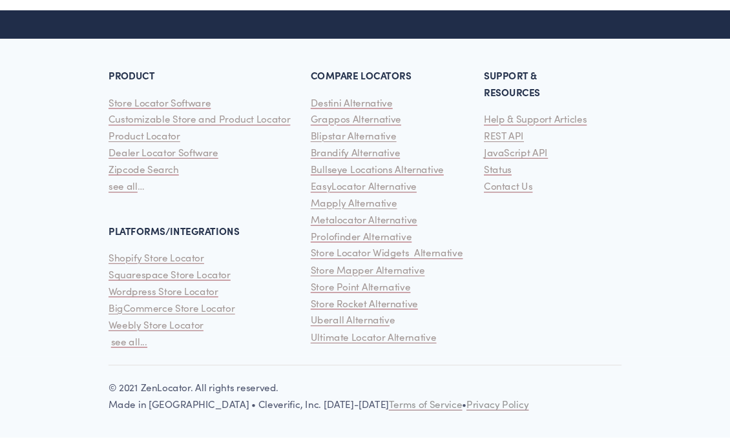
scroll to position [3220, 0]
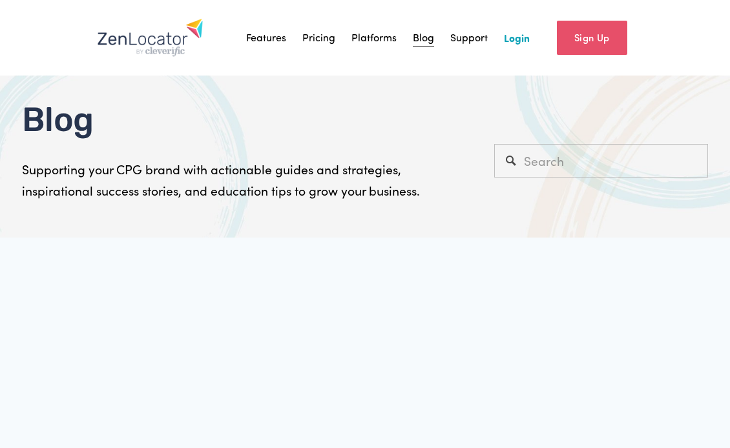
click at [583, 45] on link "Sign Up" at bounding box center [592, 38] width 70 height 34
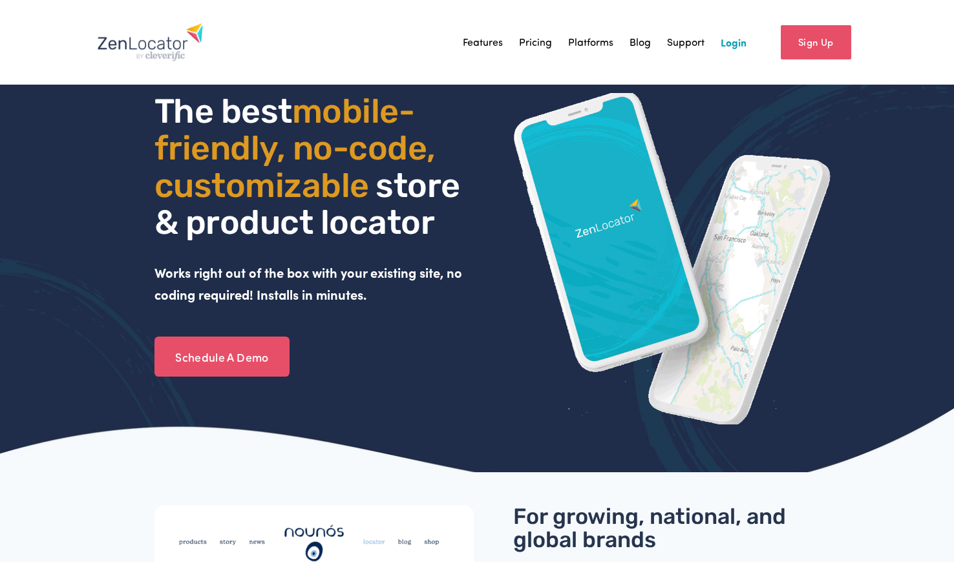
click at [885, 37] on div "Skip to Content Features" at bounding box center [477, 42] width 954 height 85
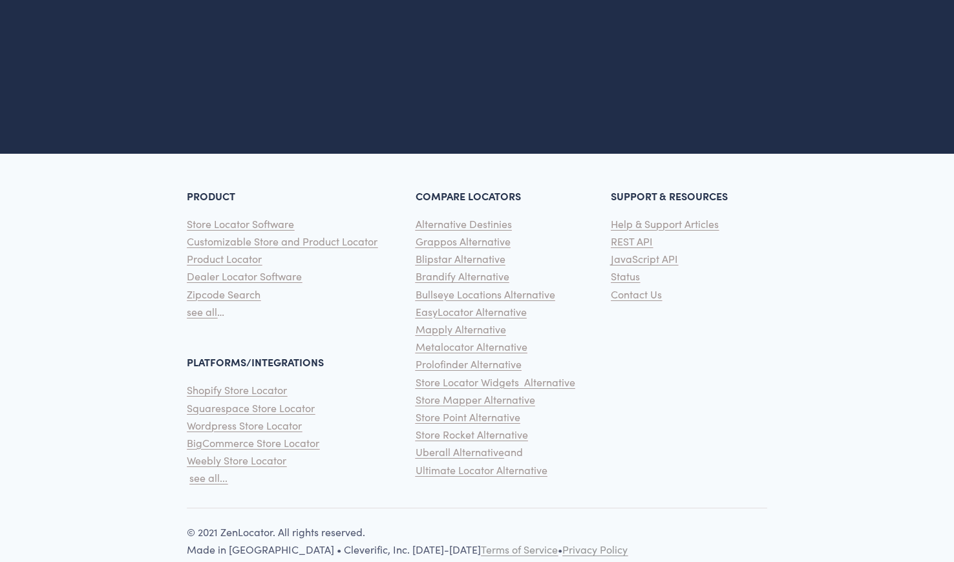
scroll to position [3179, 0]
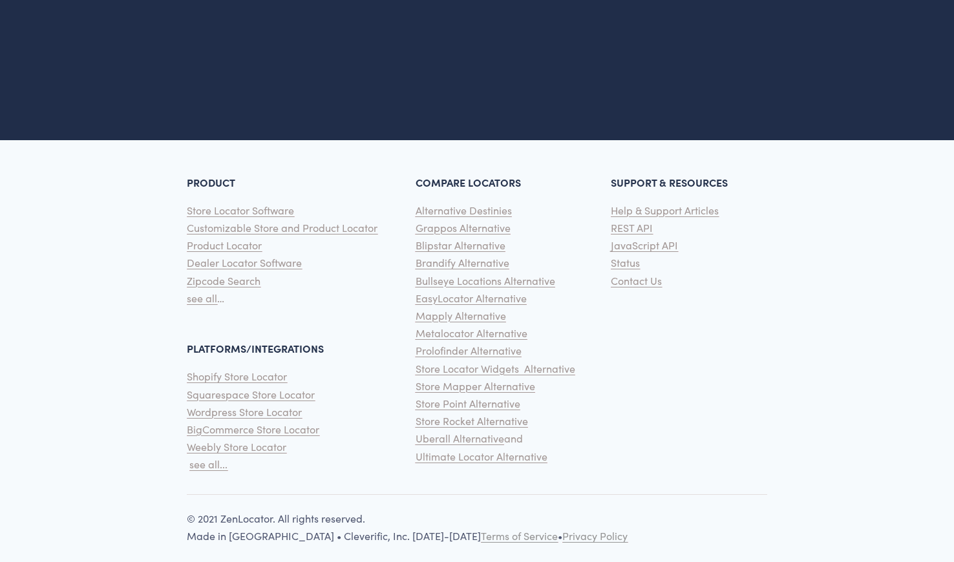
click at [631, 274] on span "Contact Us" at bounding box center [635, 281] width 51 height 14
click at [517, 529] on span "Terms of Service" at bounding box center [519, 536] width 77 height 14
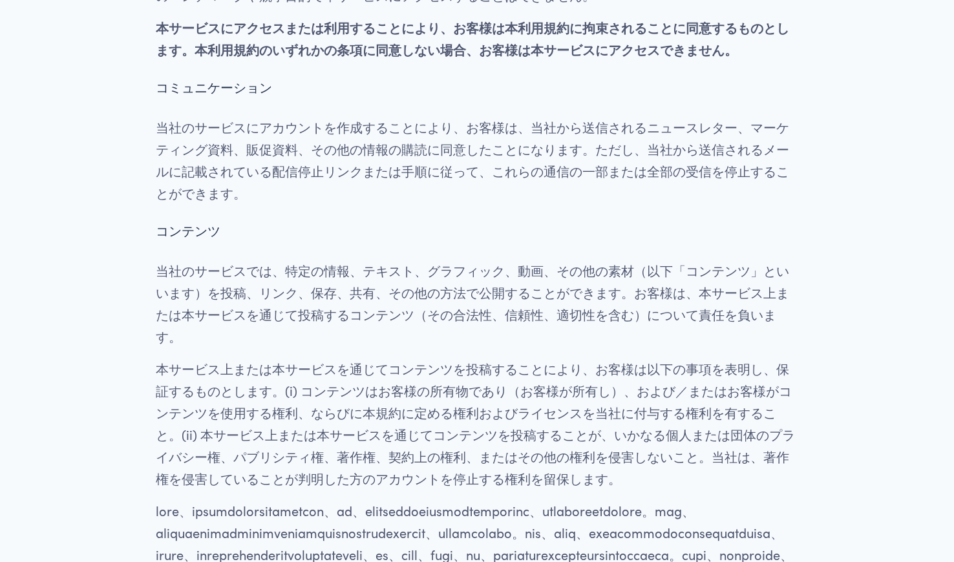
scroll to position [711, 0]
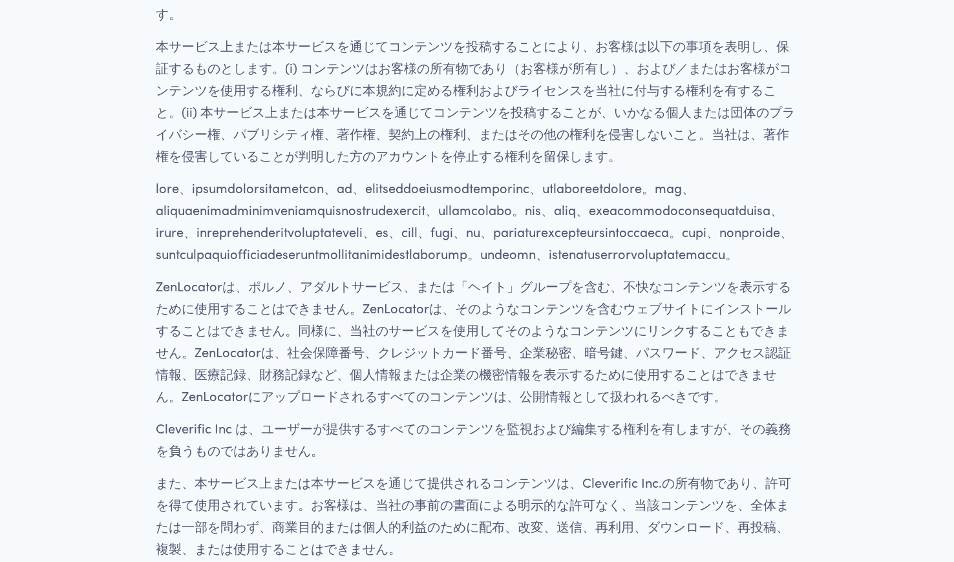
click at [329, 143] on p "本サービス上または本サービスを通じてコンテンツを投稿することにより、お客様は以下の事項を表明し、保証するものとします。(i) コンテンツはお客様の所有物であり…" at bounding box center [477, 101] width 642 height 132
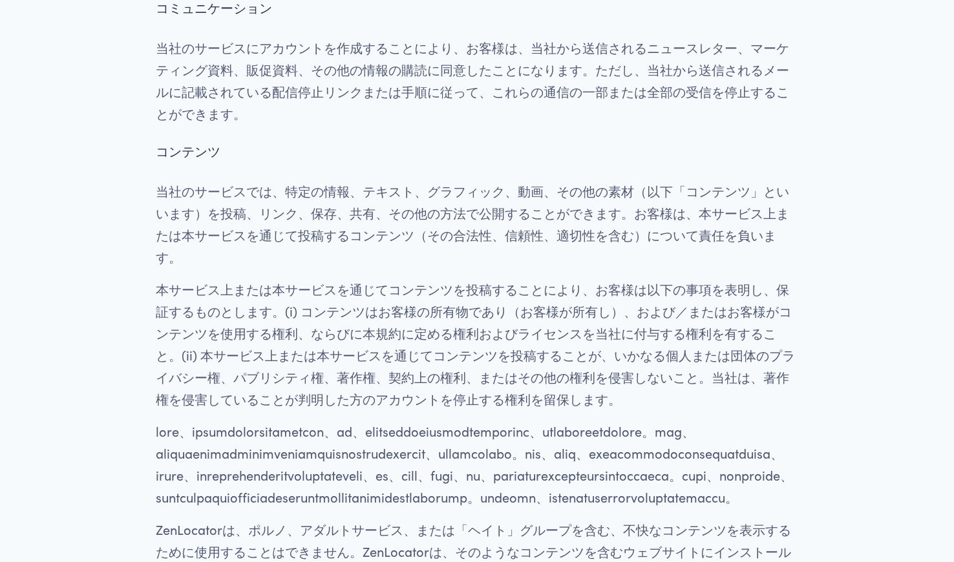
scroll to position [0, 0]
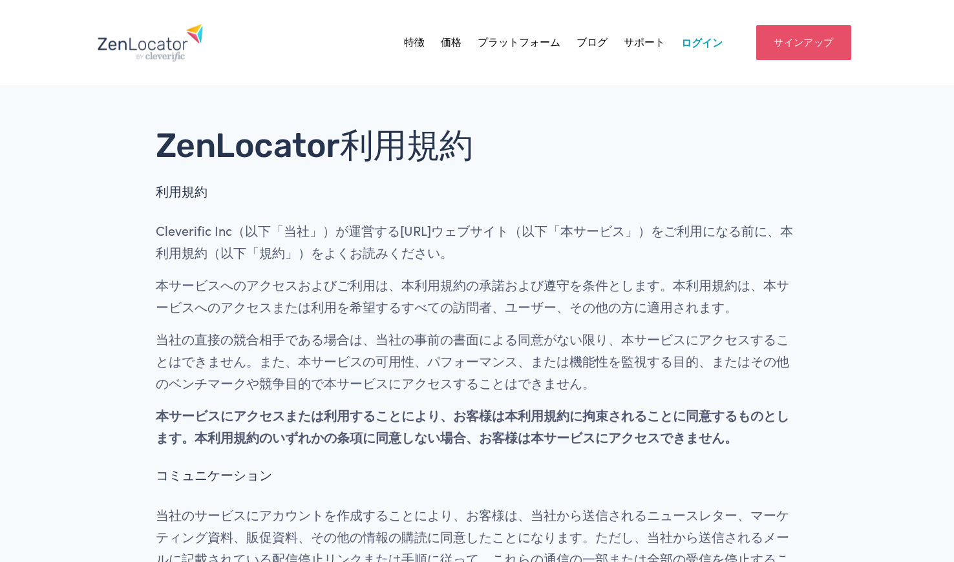
click at [160, 46] on img at bounding box center [150, 42] width 107 height 39
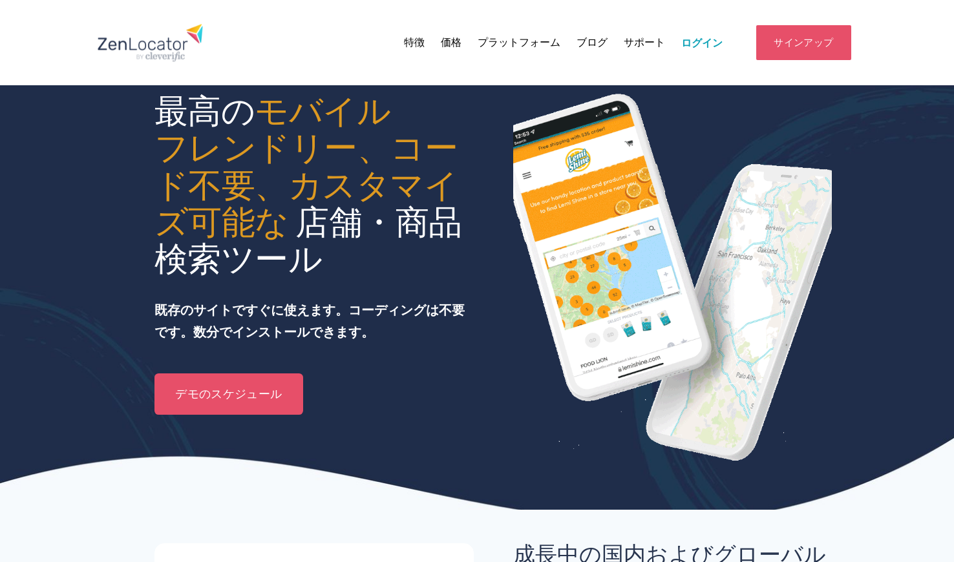
click at [352, 64] on div "特徴 価格 プラットフォーム" at bounding box center [477, 42] width 760 height 47
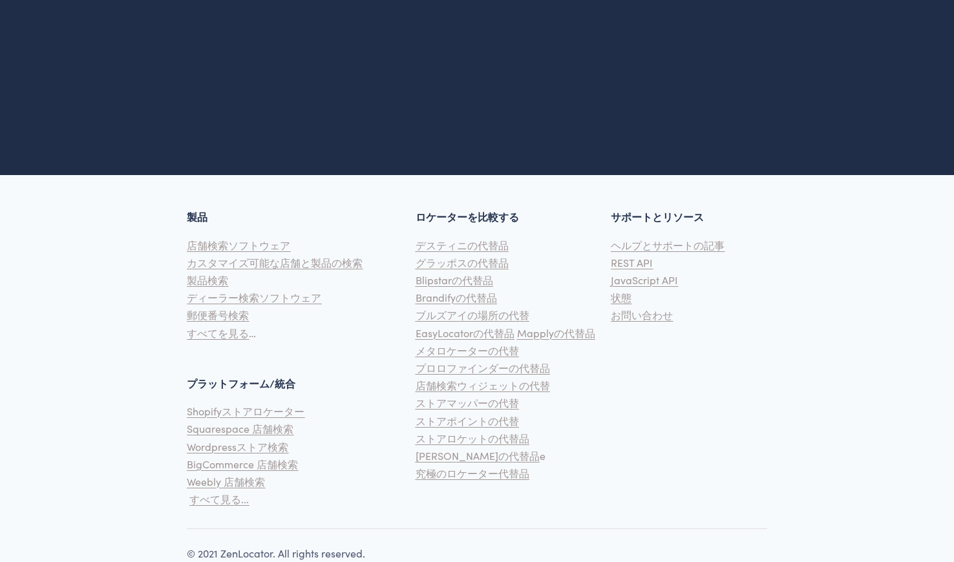
scroll to position [3251, 0]
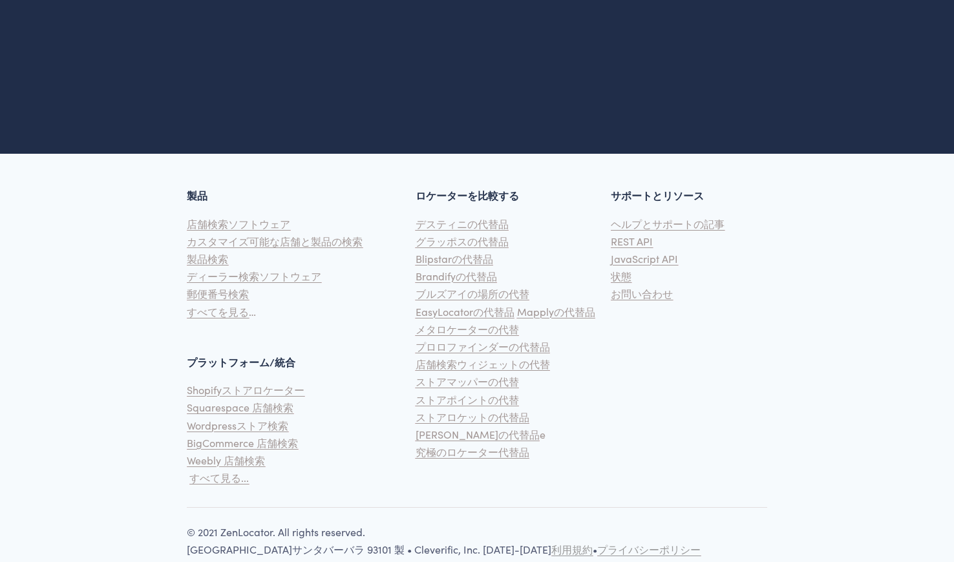
click at [631, 287] on font "お問い合わせ" at bounding box center [641, 294] width 62 height 14
click at [651, 217] on font "ヘルプとサポートの記事" at bounding box center [667, 224] width 114 height 14
